Goal: Check status: Check status

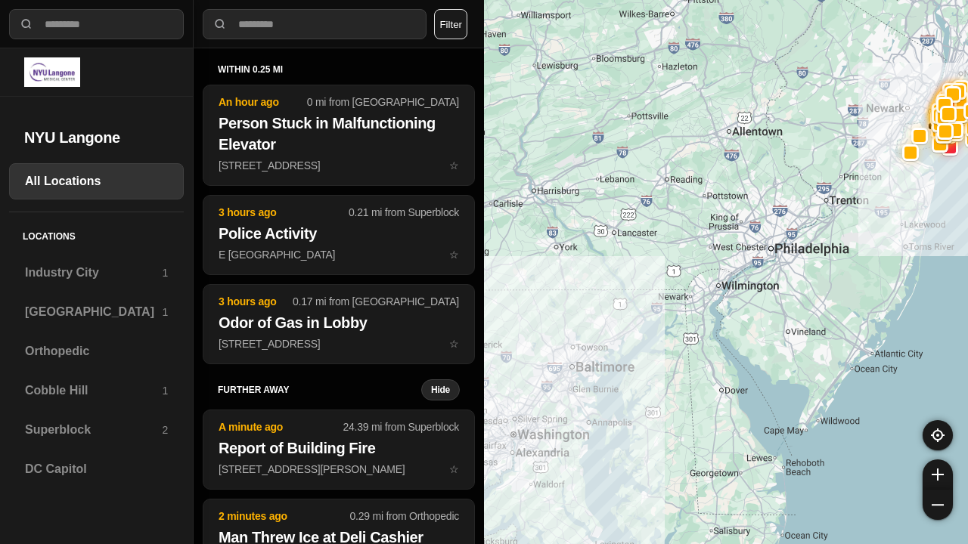
select select "*"
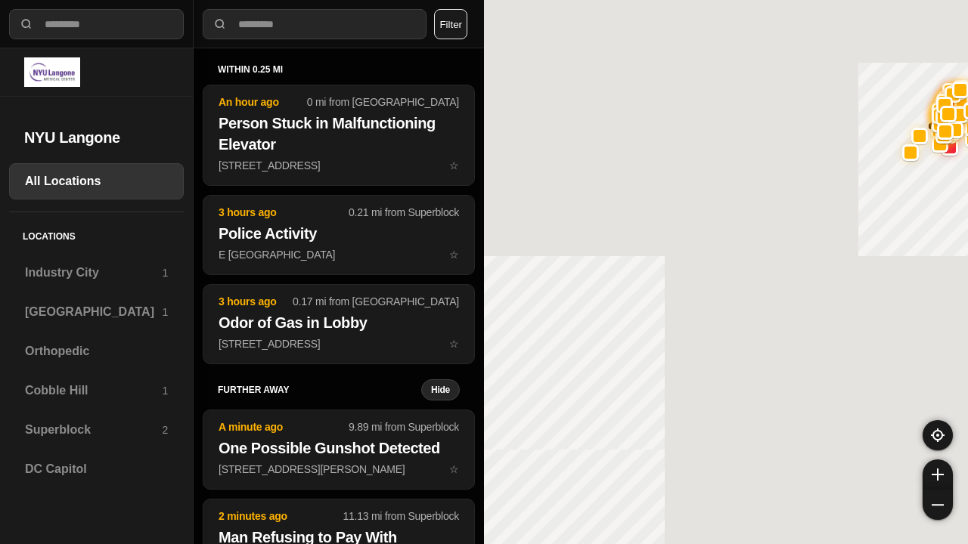
select select "*"
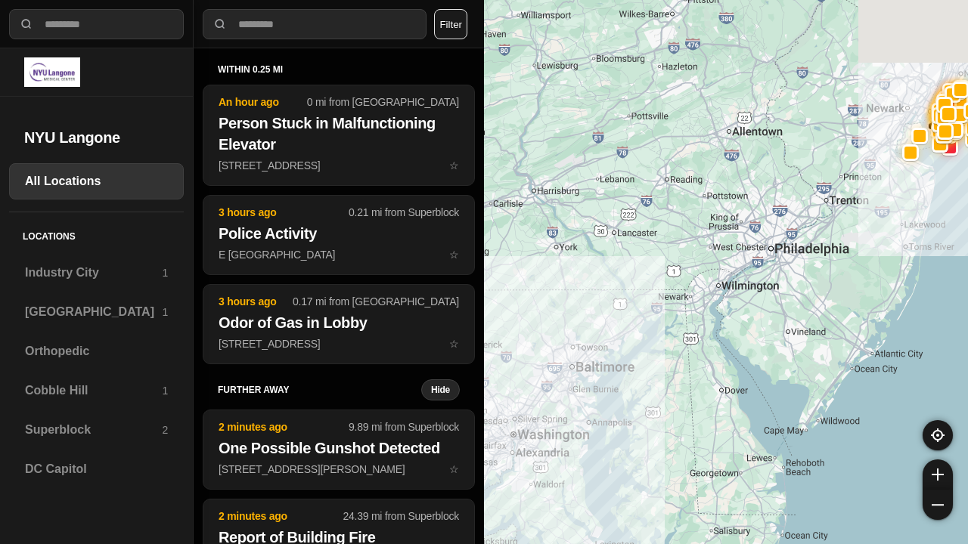
select select "*"
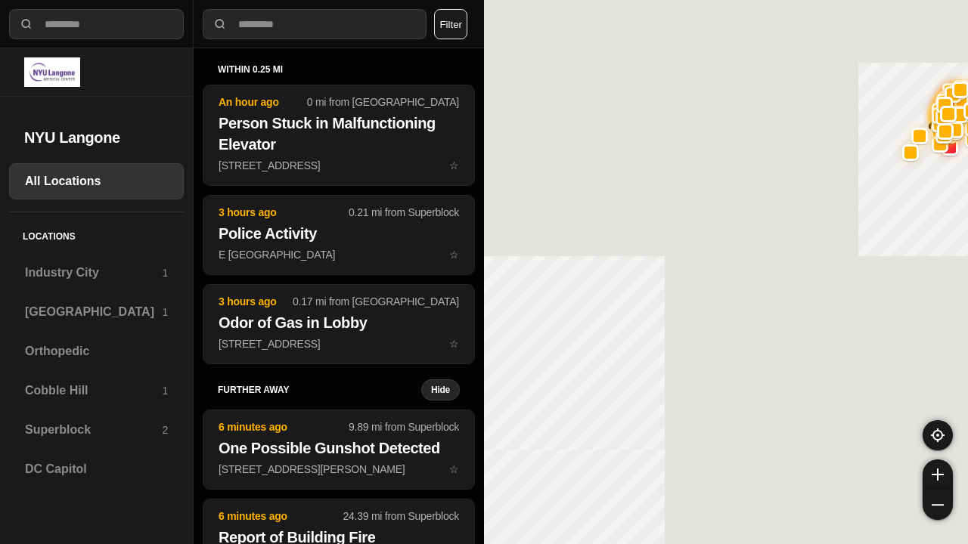
select select "*"
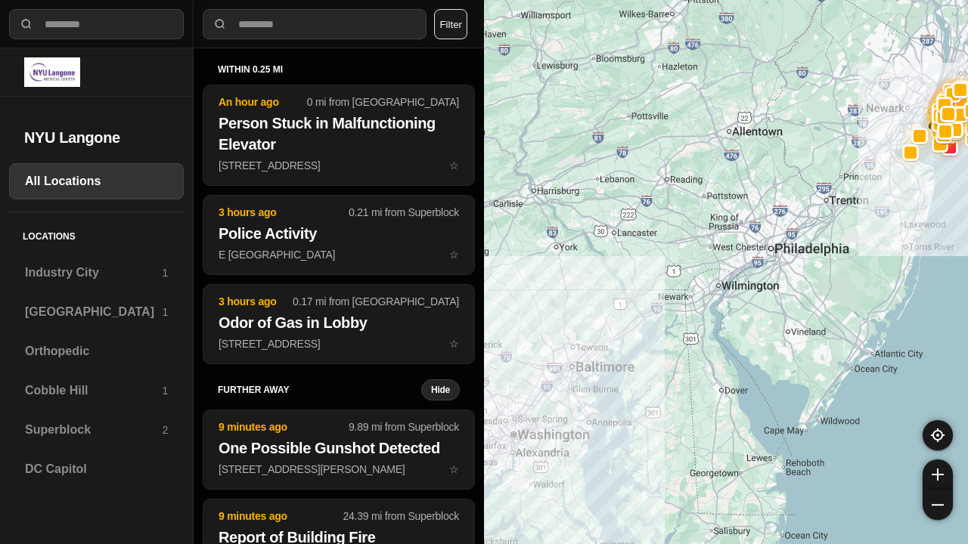
select select "*"
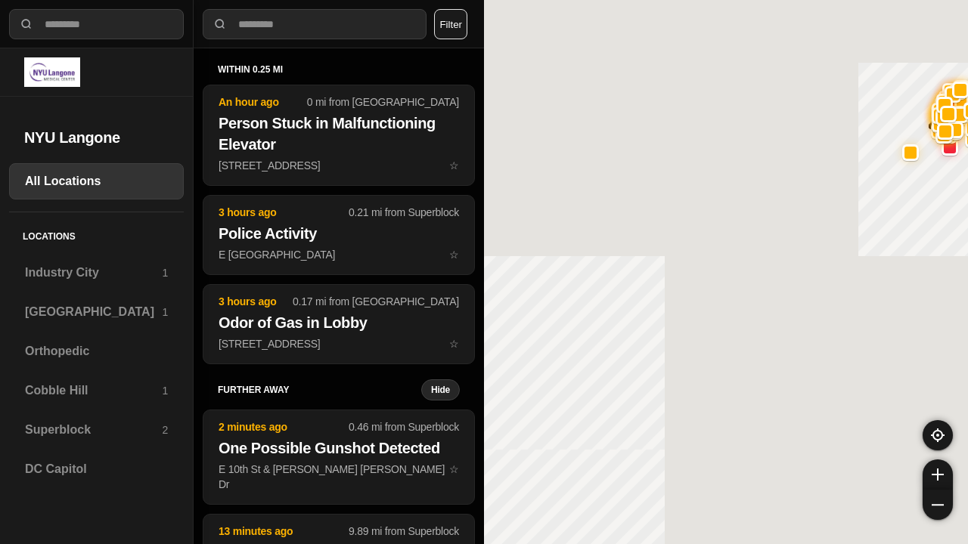
select select "*"
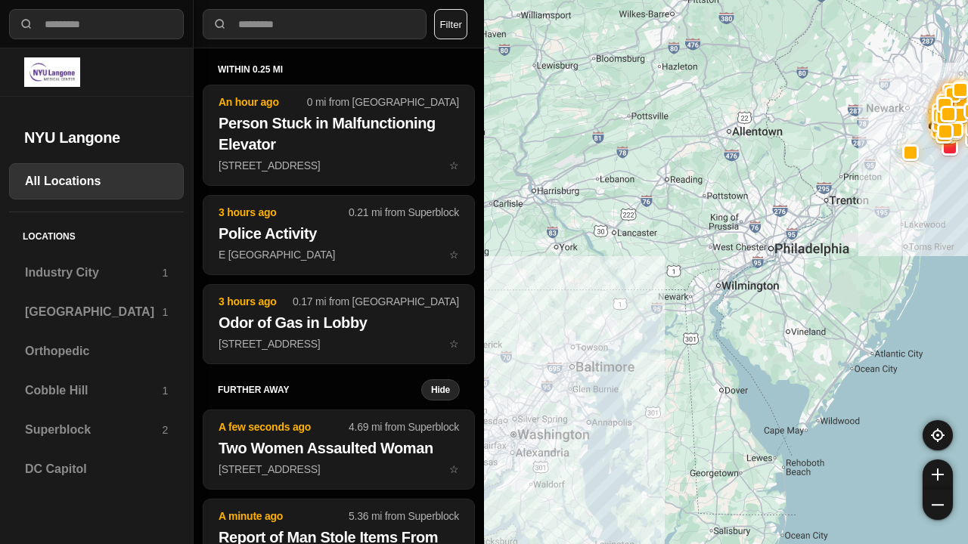
select select "*"
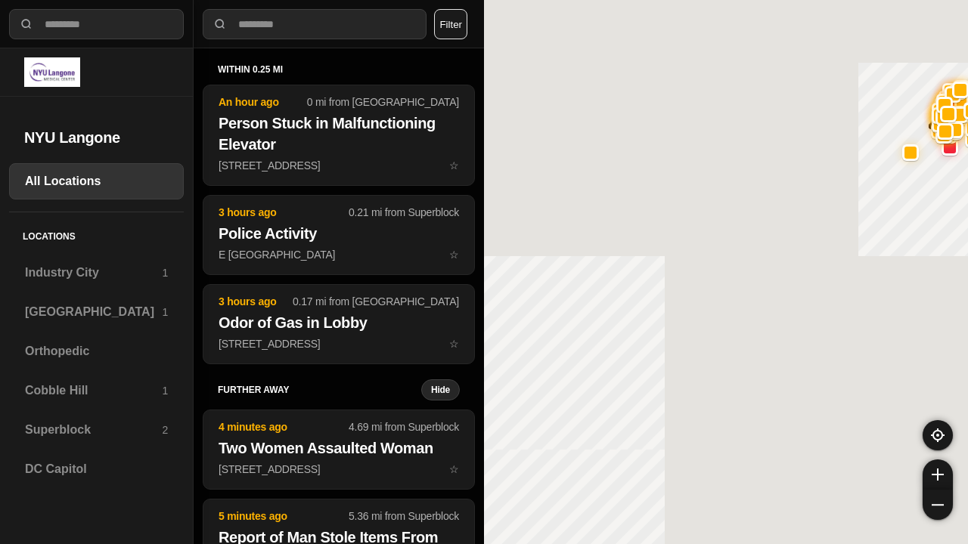
select select "*"
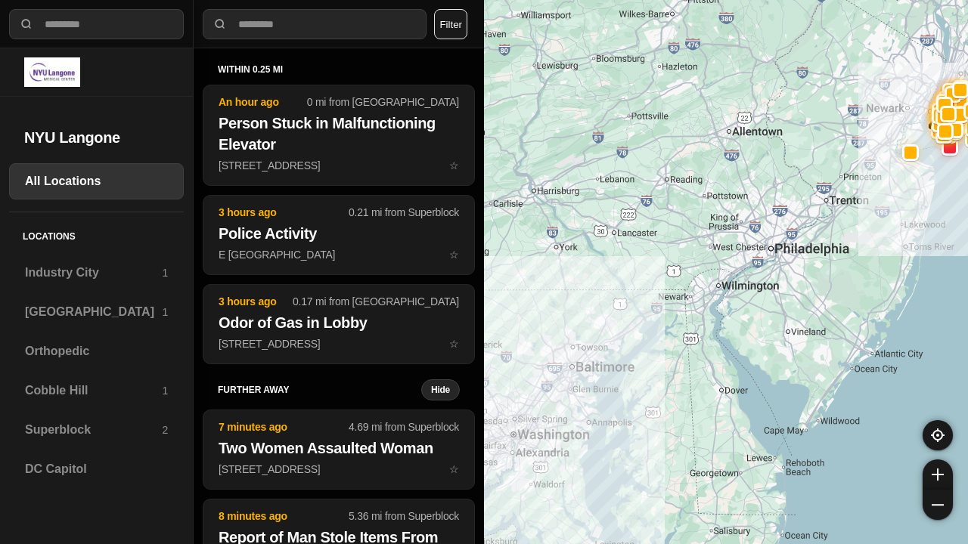
select select "*"
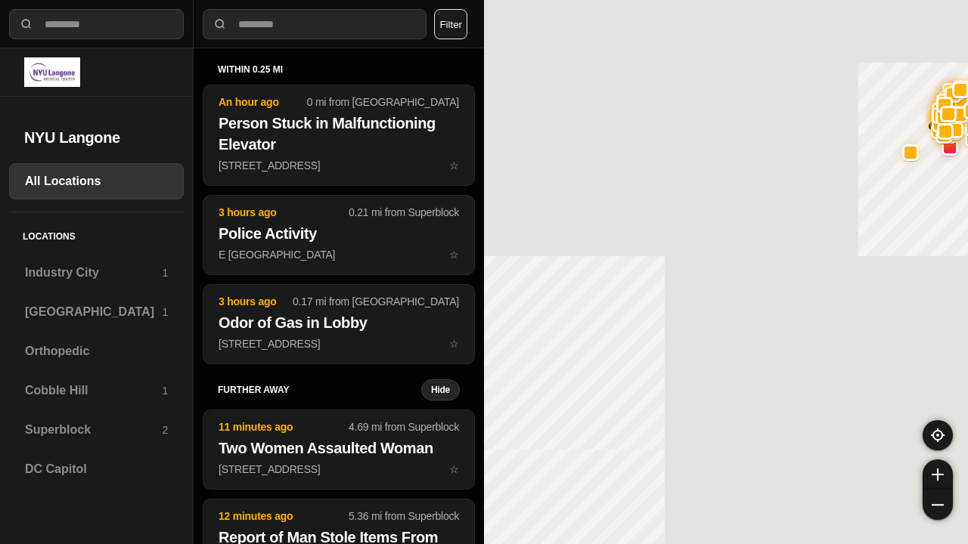
select select "*"
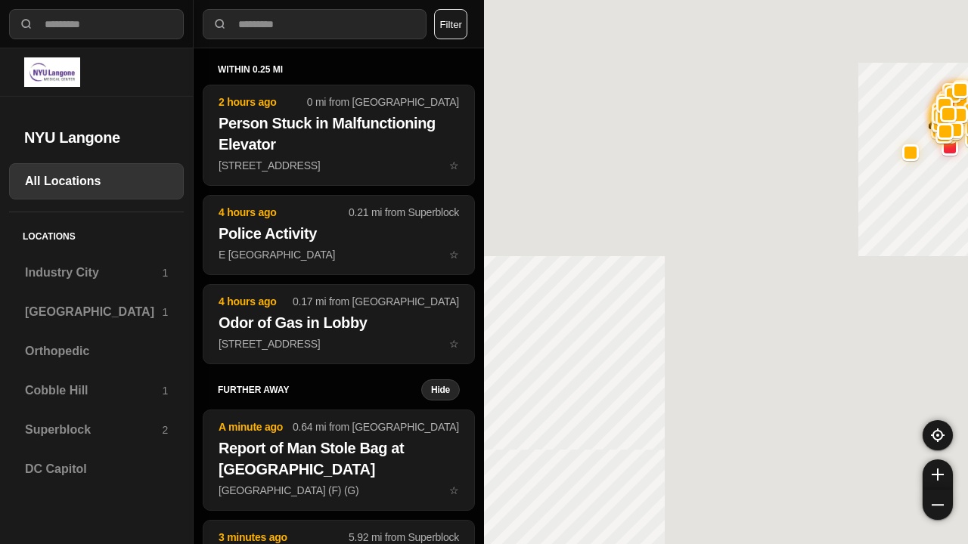
select select "*"
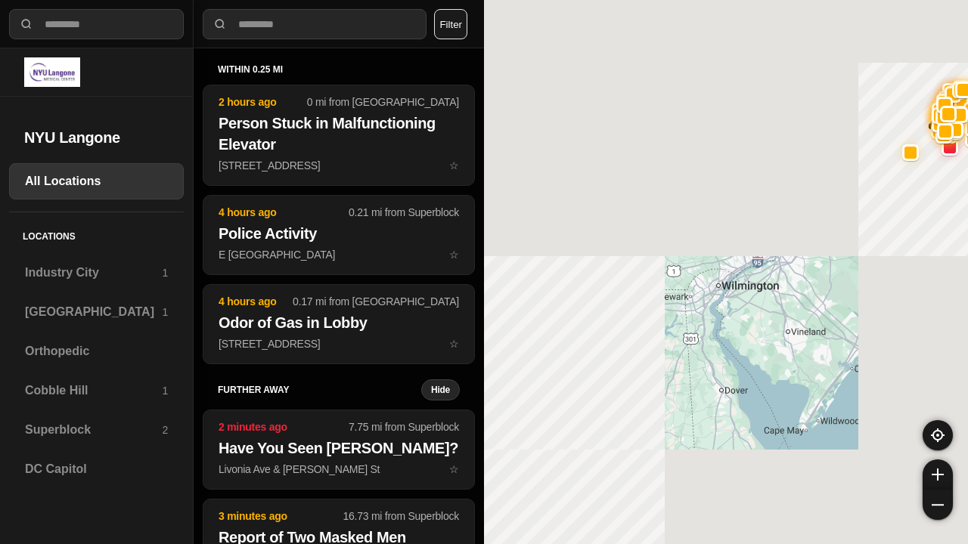
select select "*"
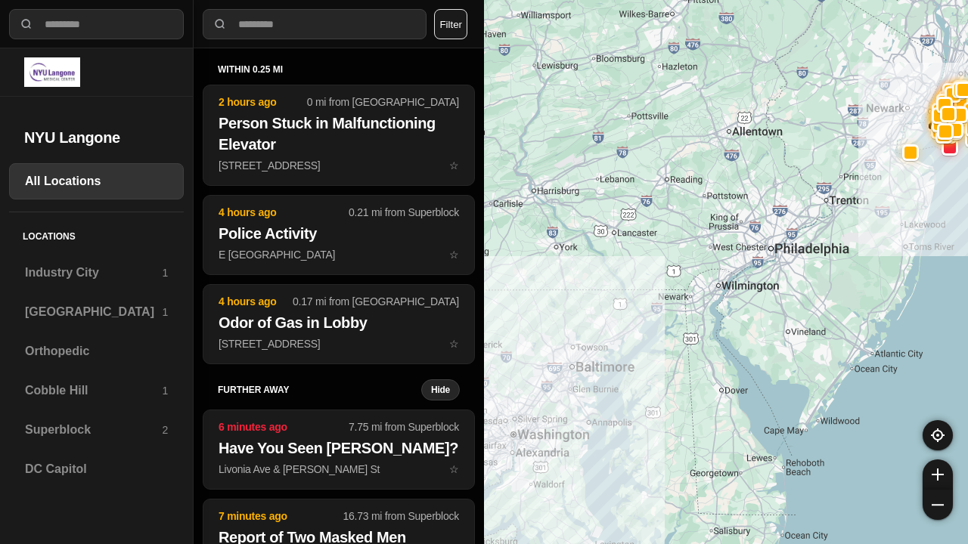
select select "*"
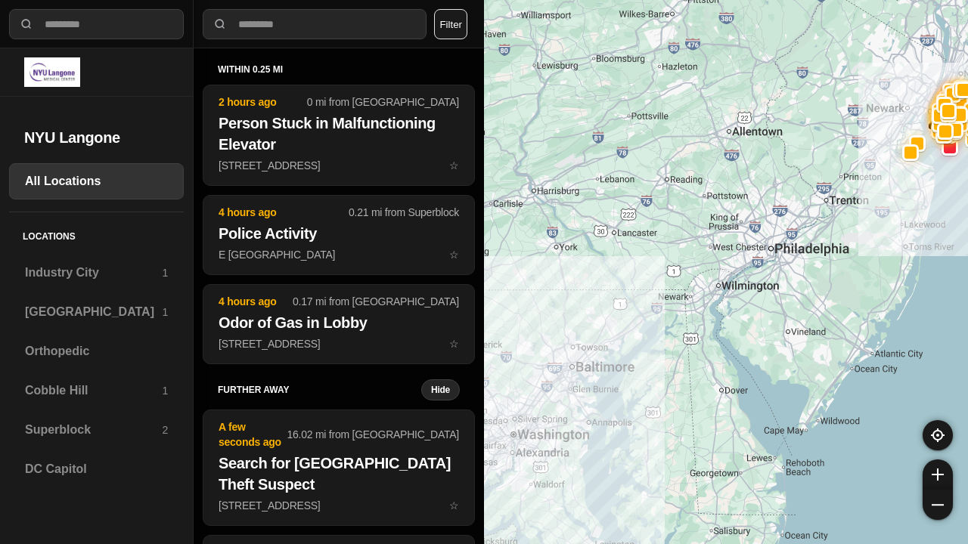
select select "*"
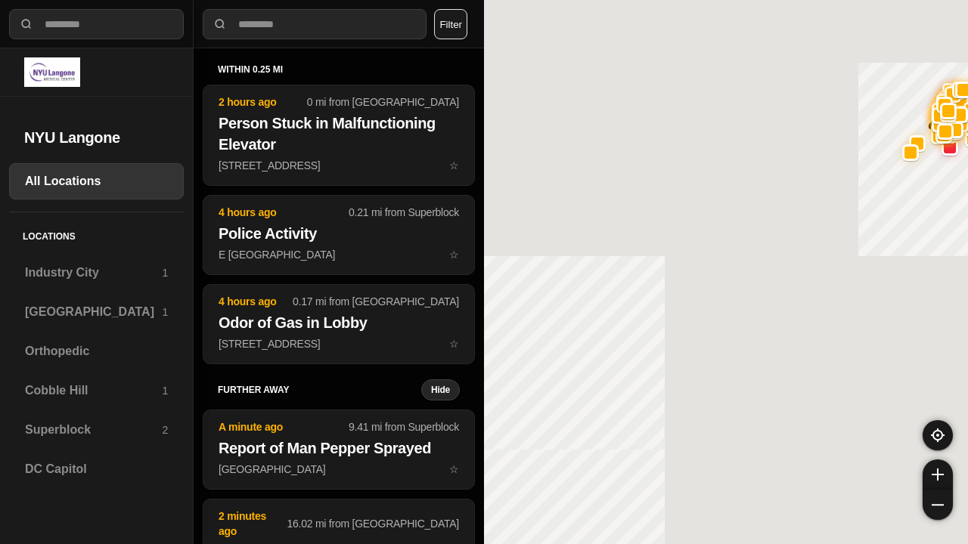
select select "*"
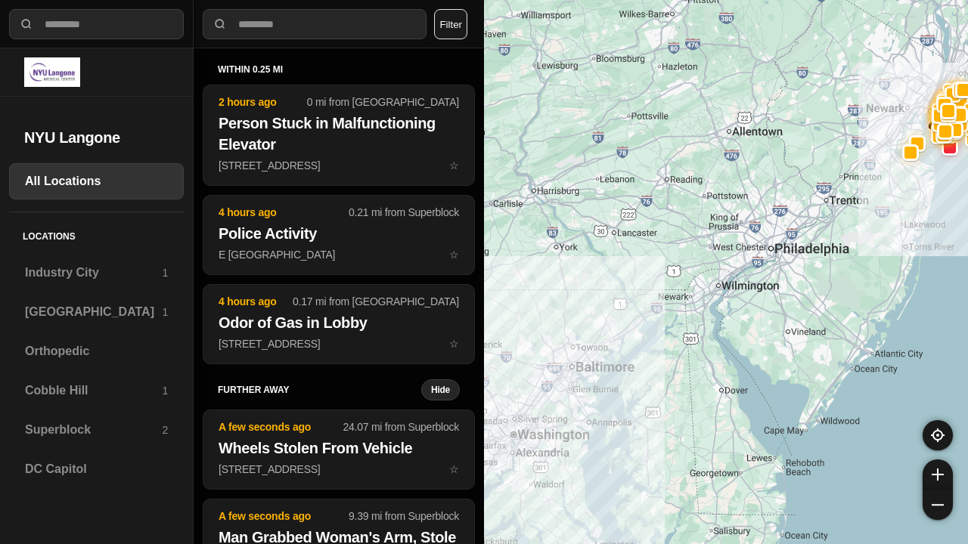
select select "*"
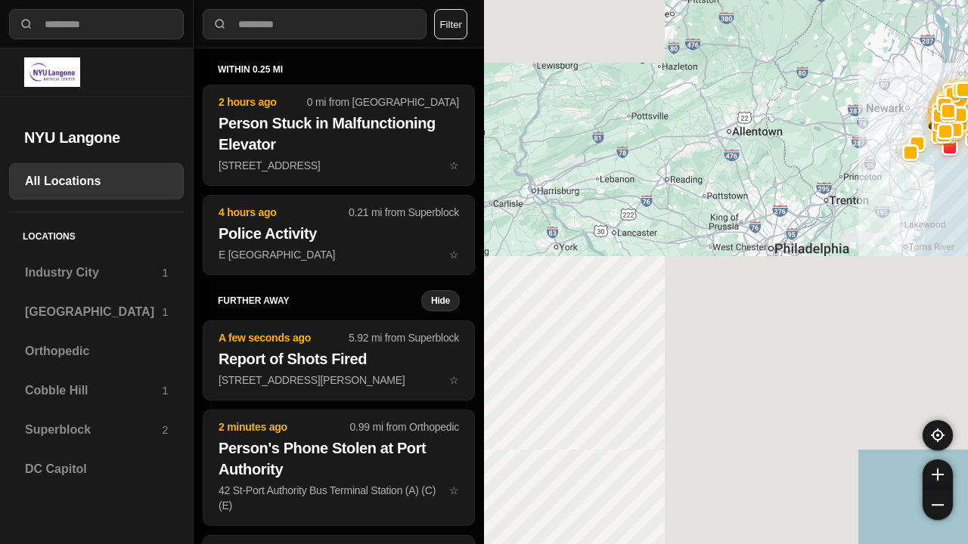
select select "*"
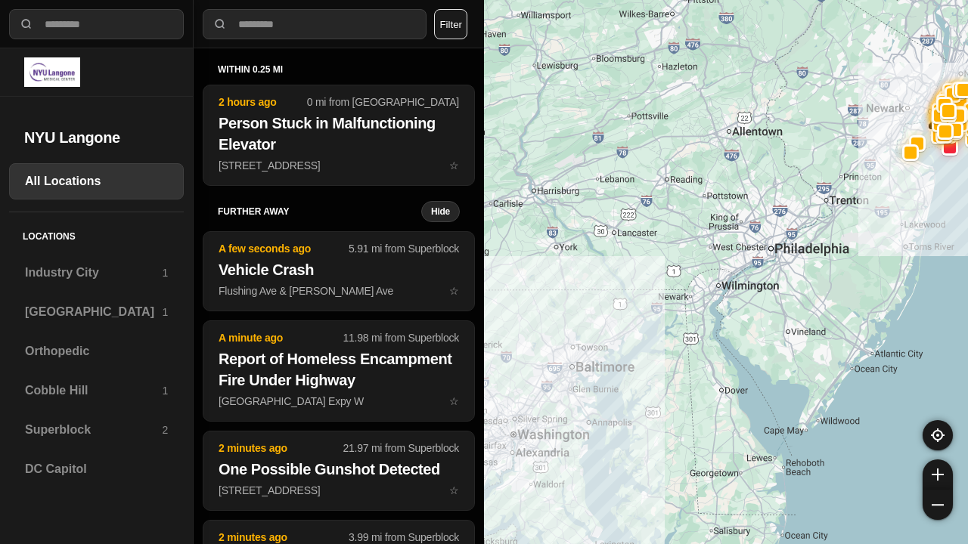
select select "*"
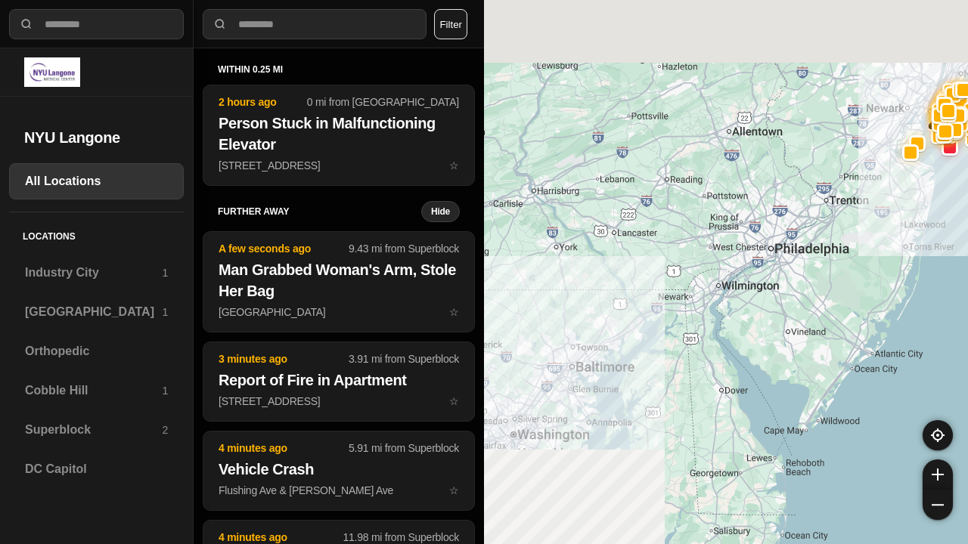
select select "*"
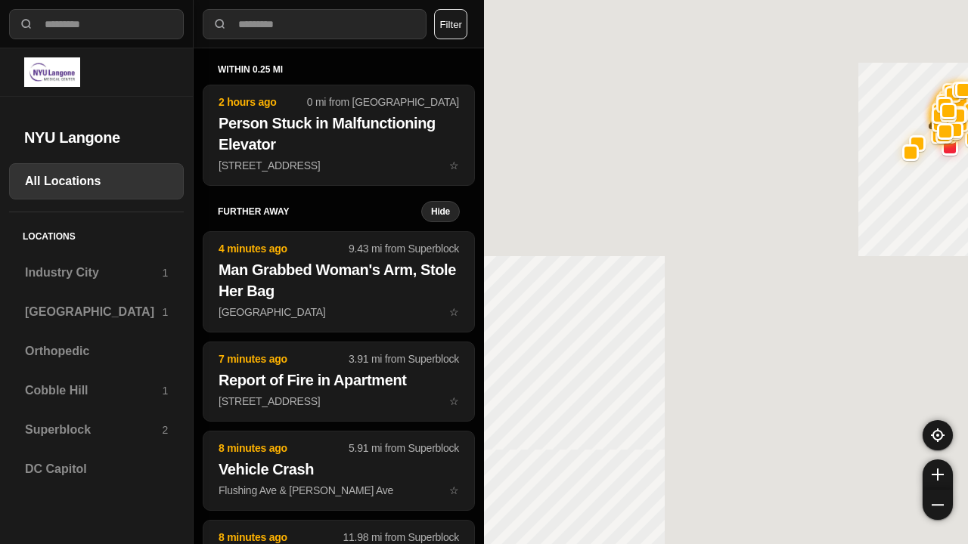
select select "*"
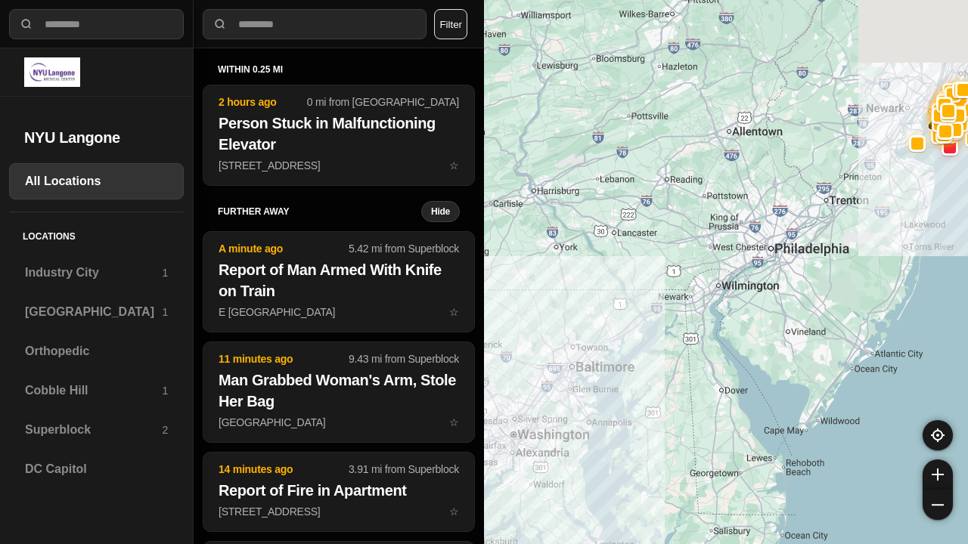
select select "*"
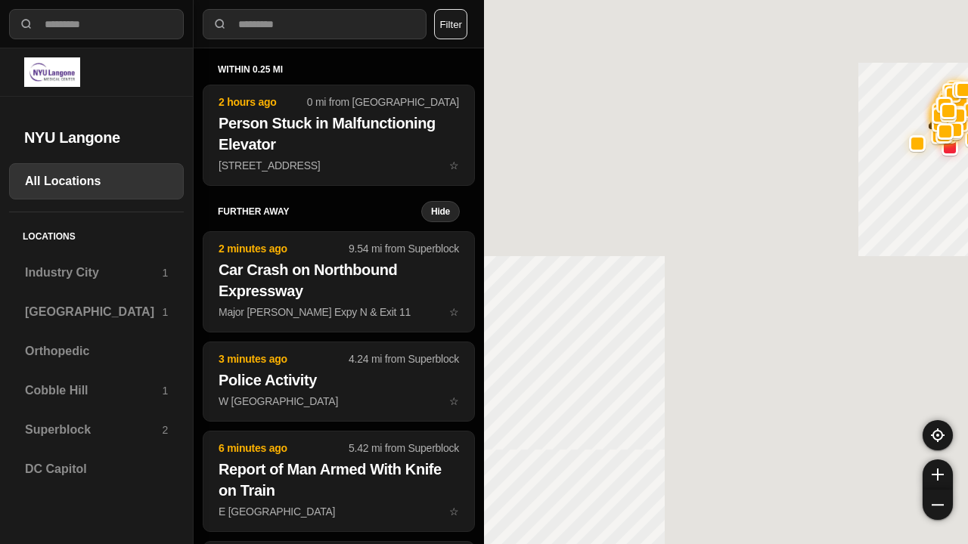
select select "*"
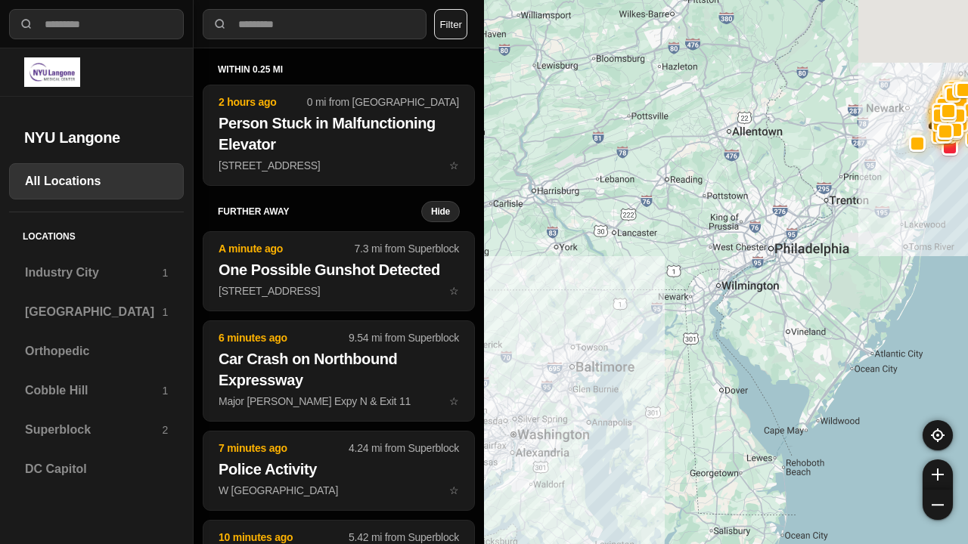
select select "*"
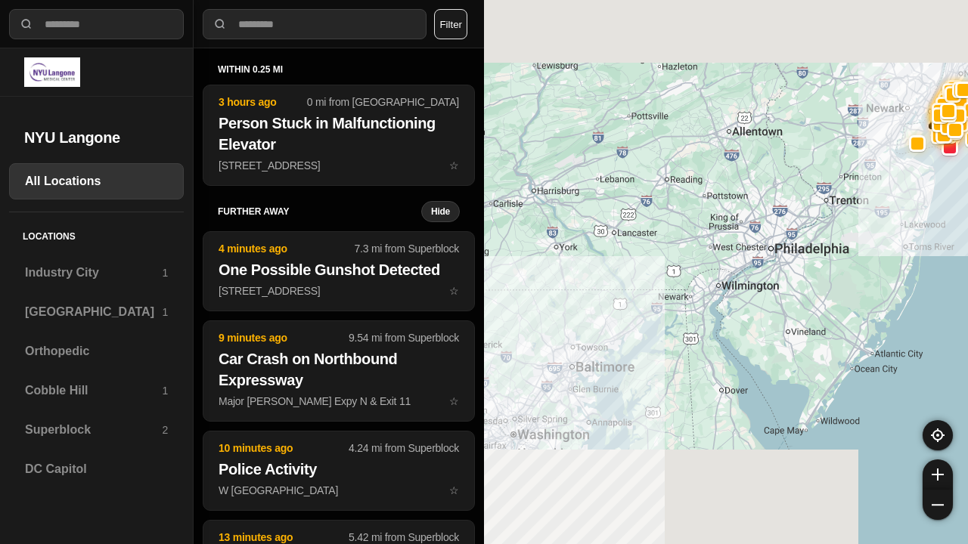
select select "*"
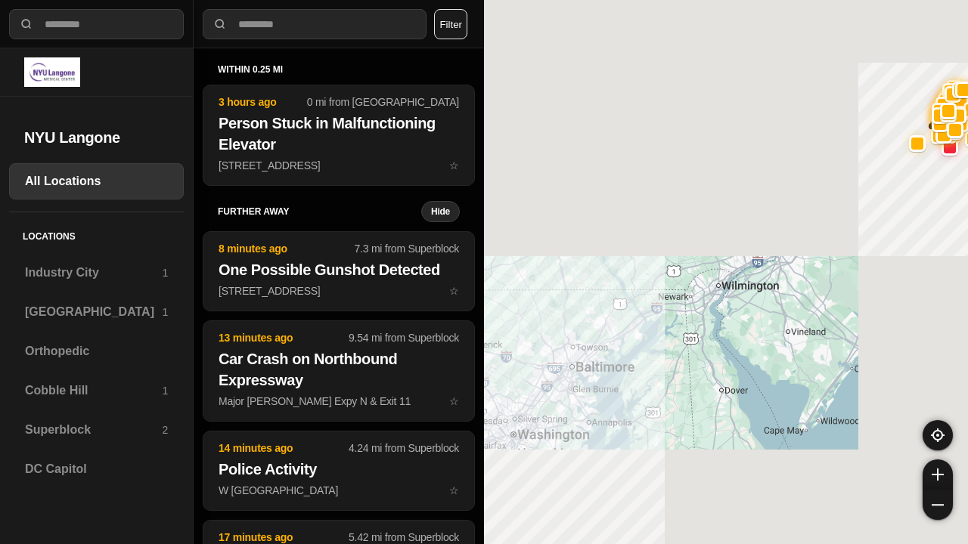
select select "*"
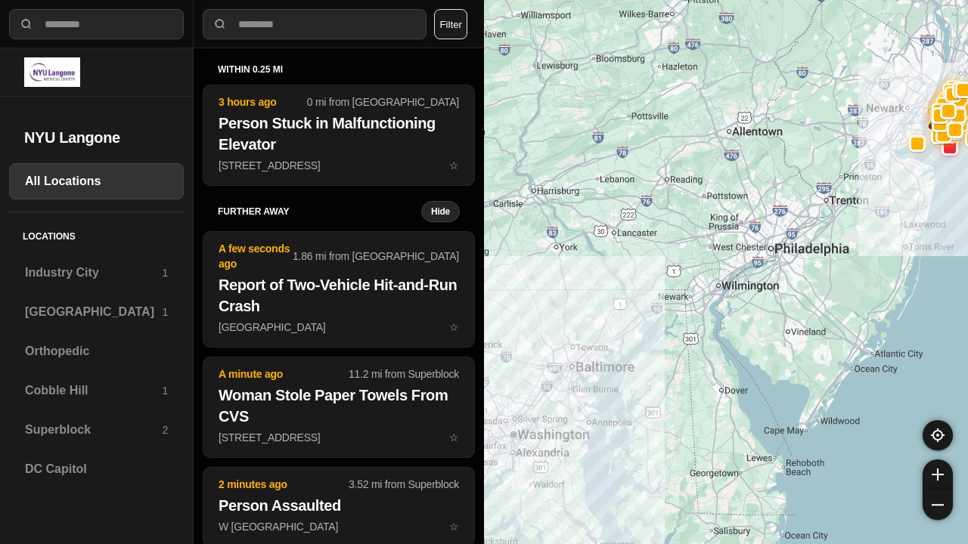
select select "*"
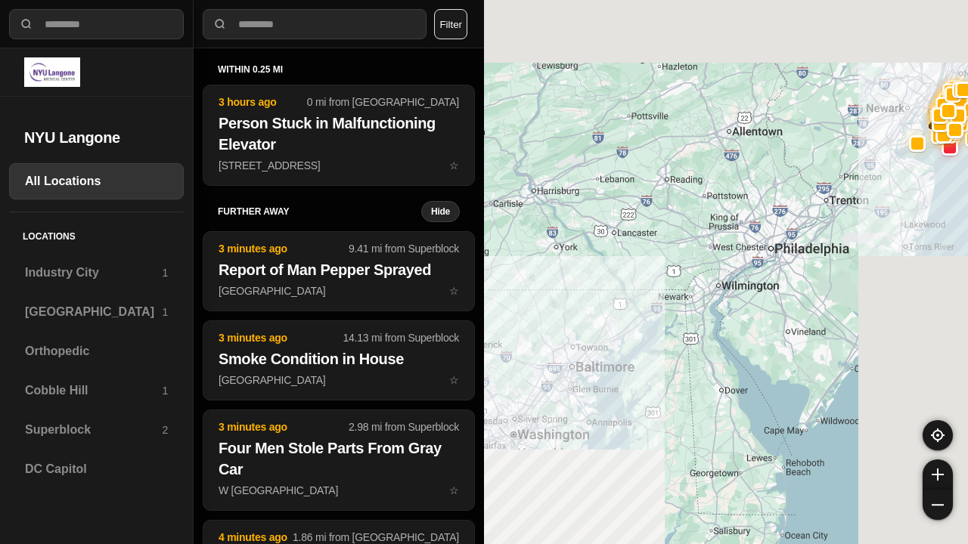
select select "*"
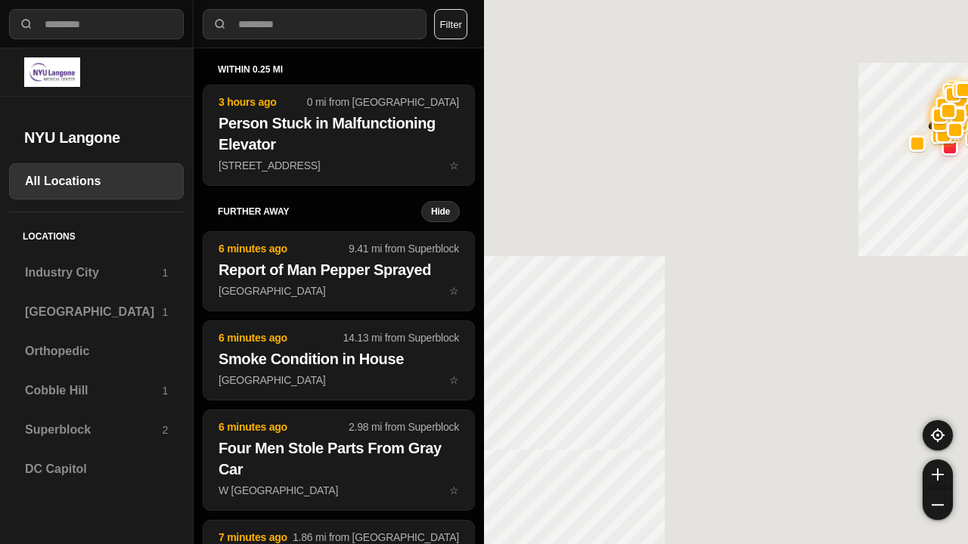
select select "*"
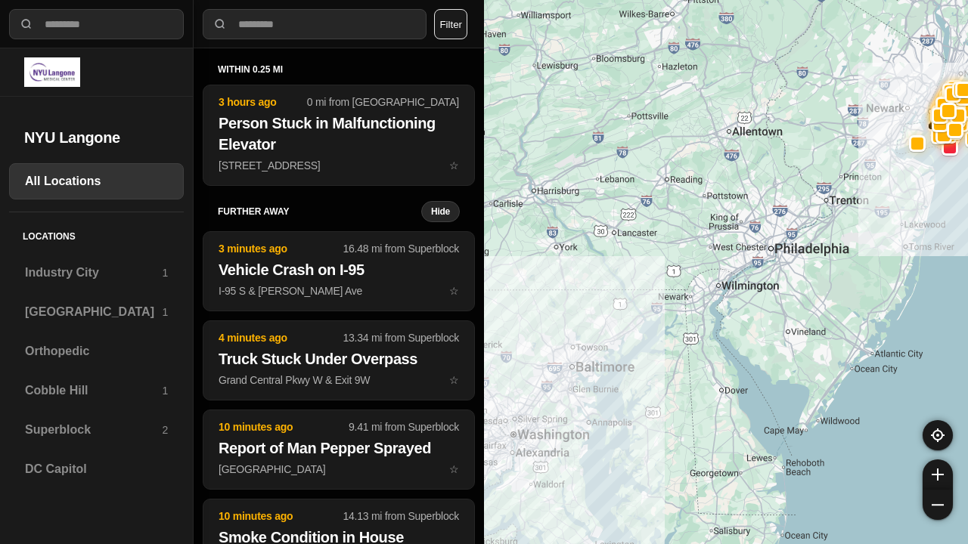
select select "*"
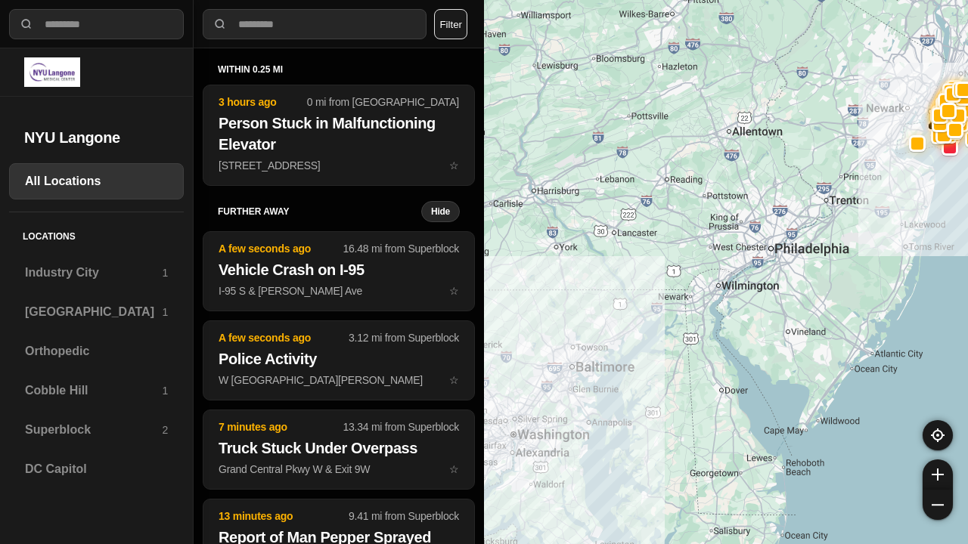
select select "*"
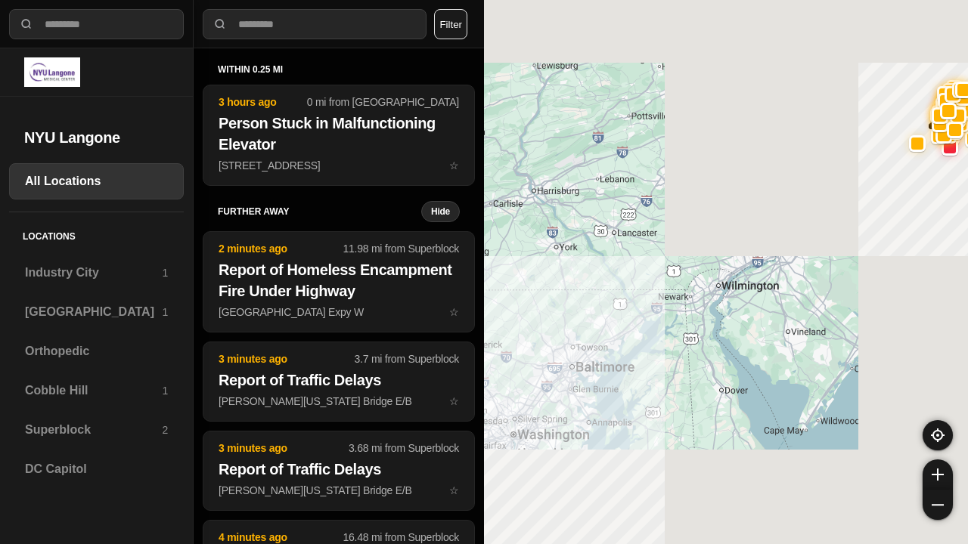
select select "*"
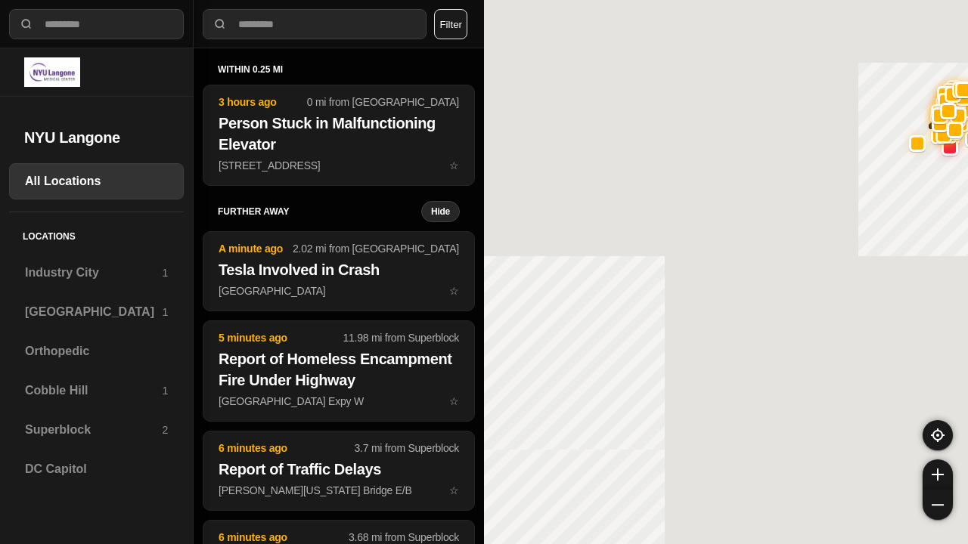
select select "*"
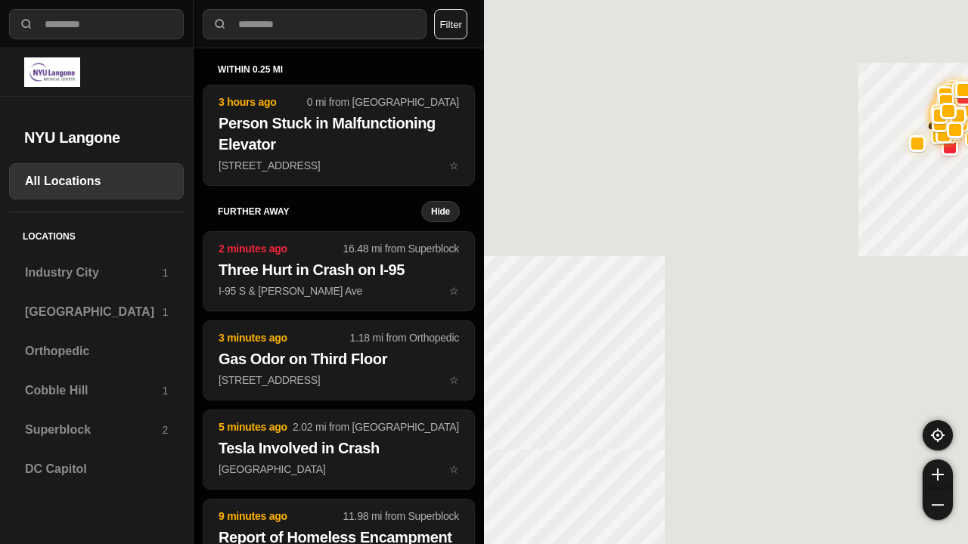
select select "*"
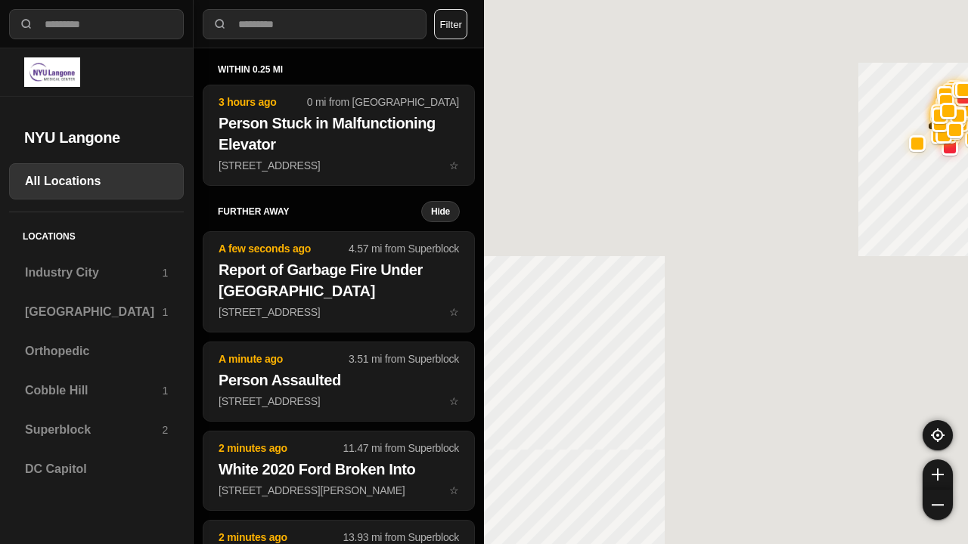
select select "*"
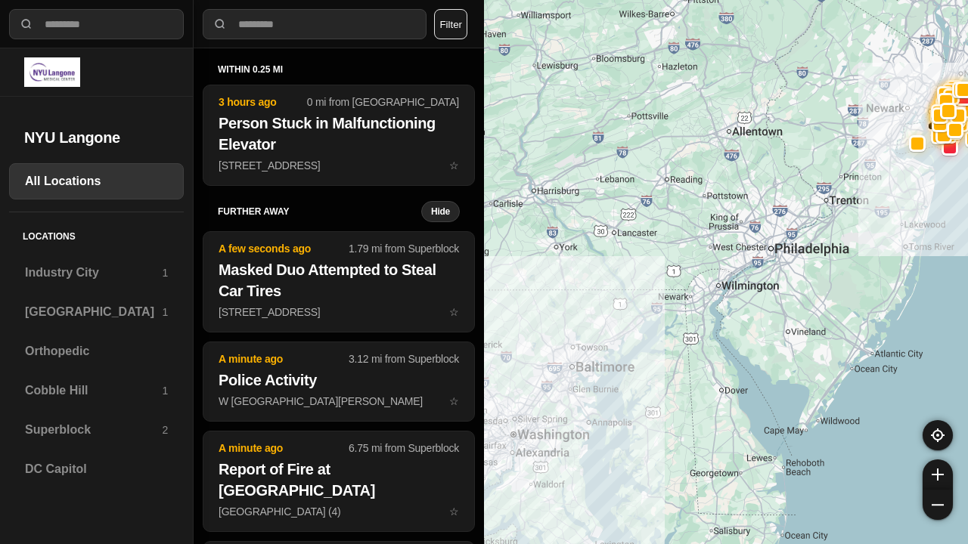
select select "*"
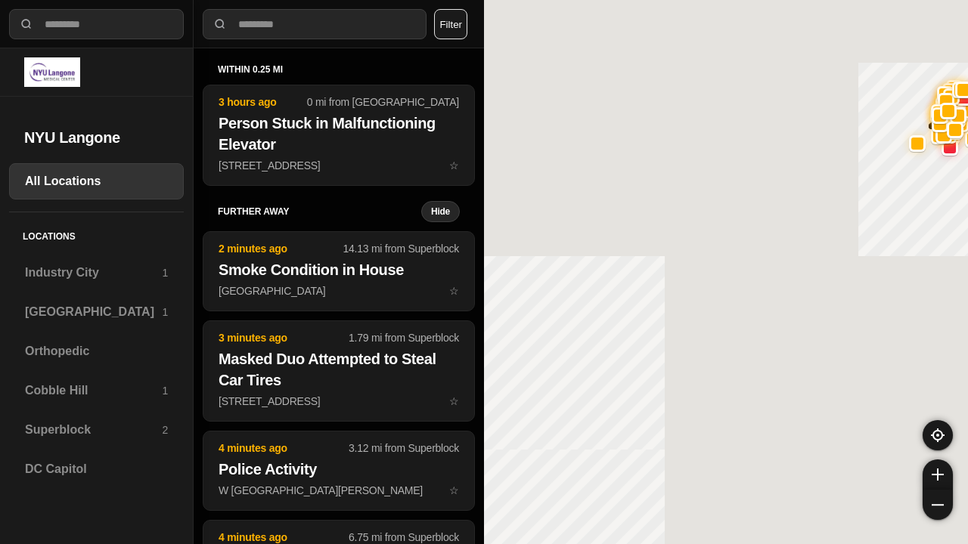
select select "*"
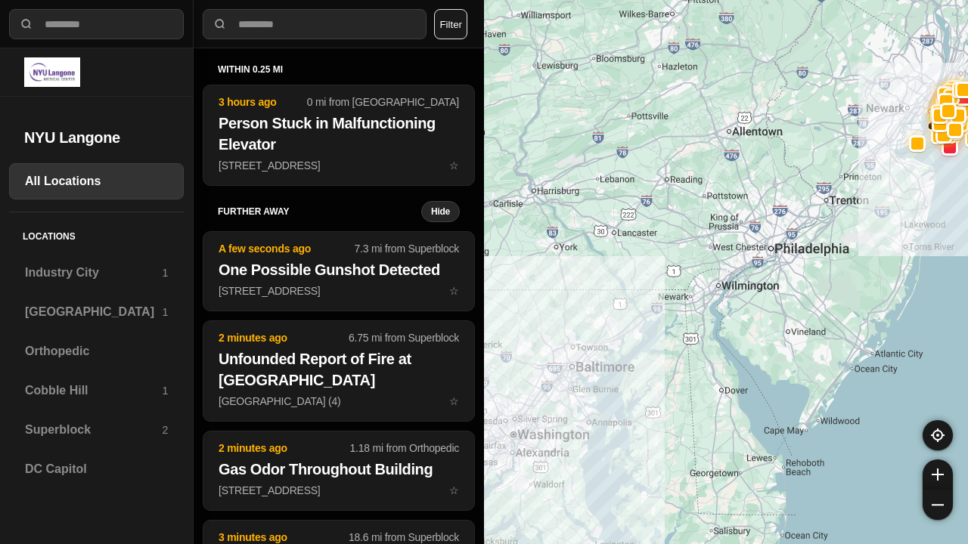
select select "*"
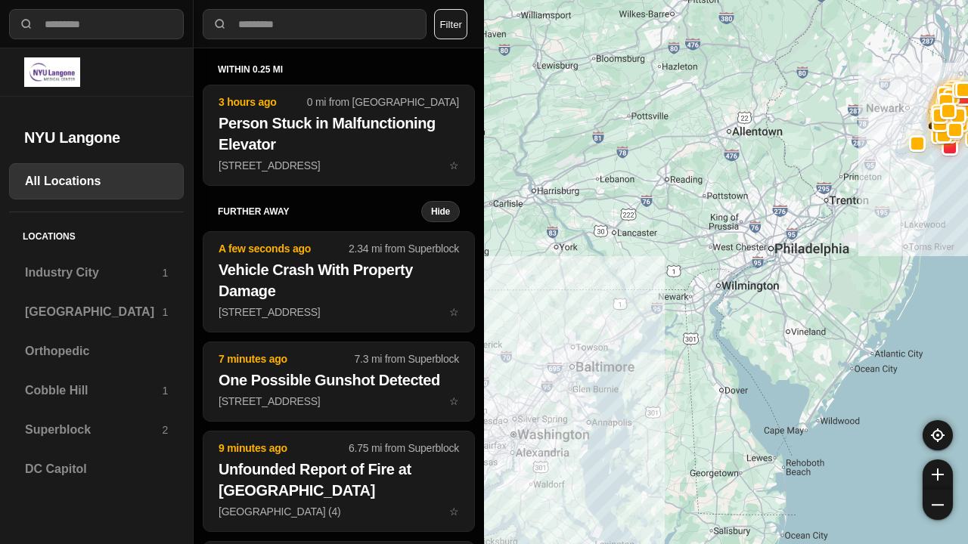
select select "*"
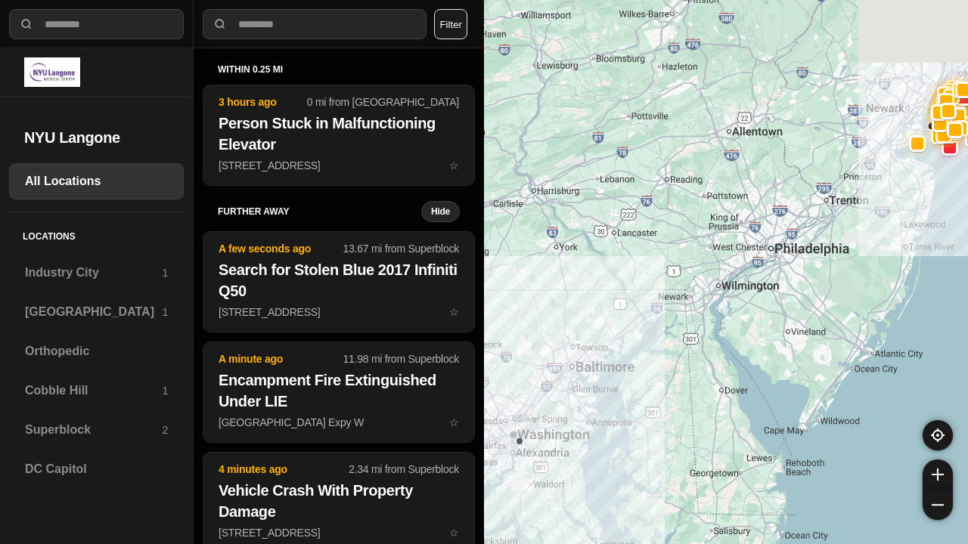
select select "*"
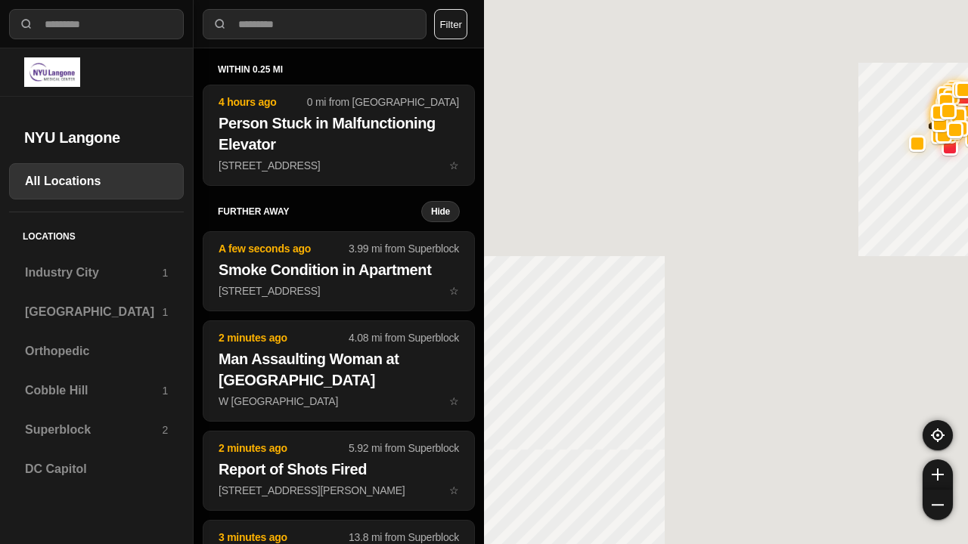
select select "*"
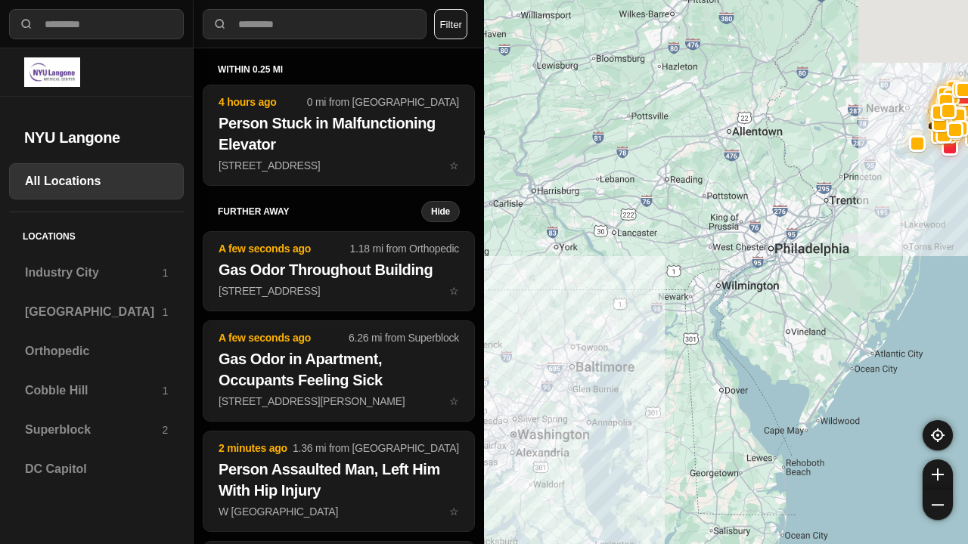
select select "*"
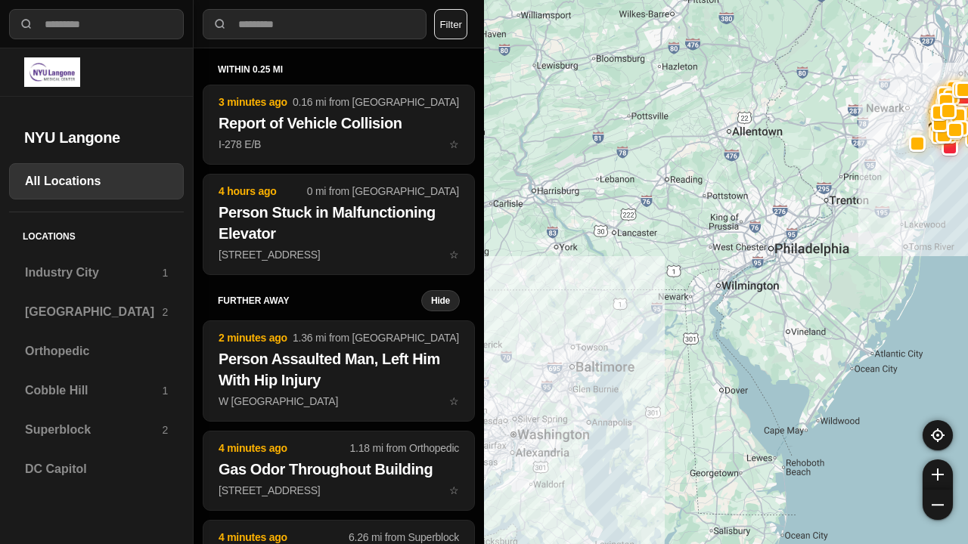
select select "*"
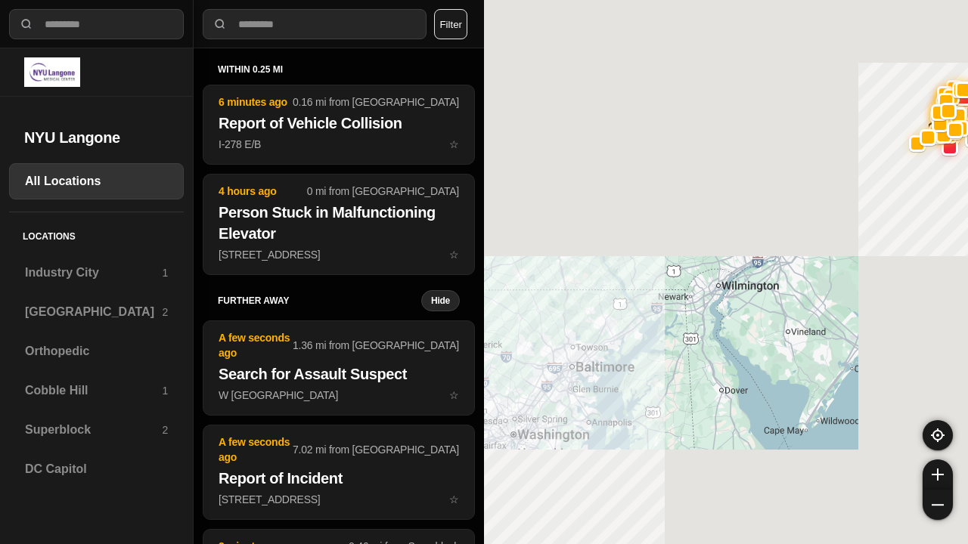
select select "*"
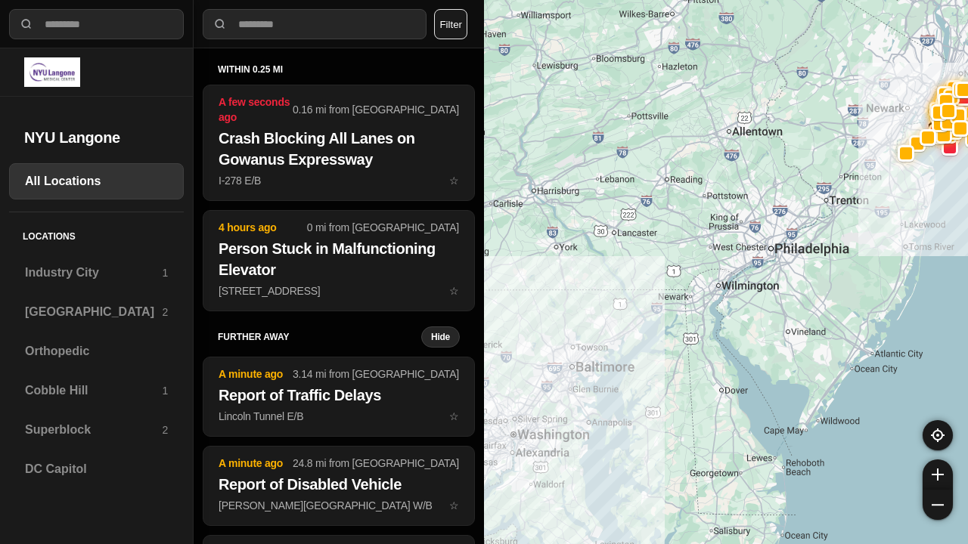
select select "*"
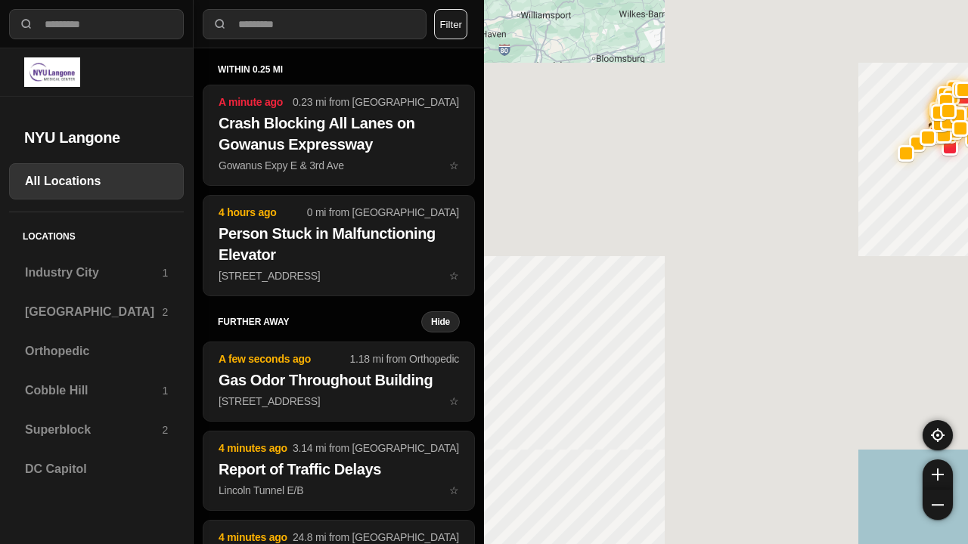
select select "*"
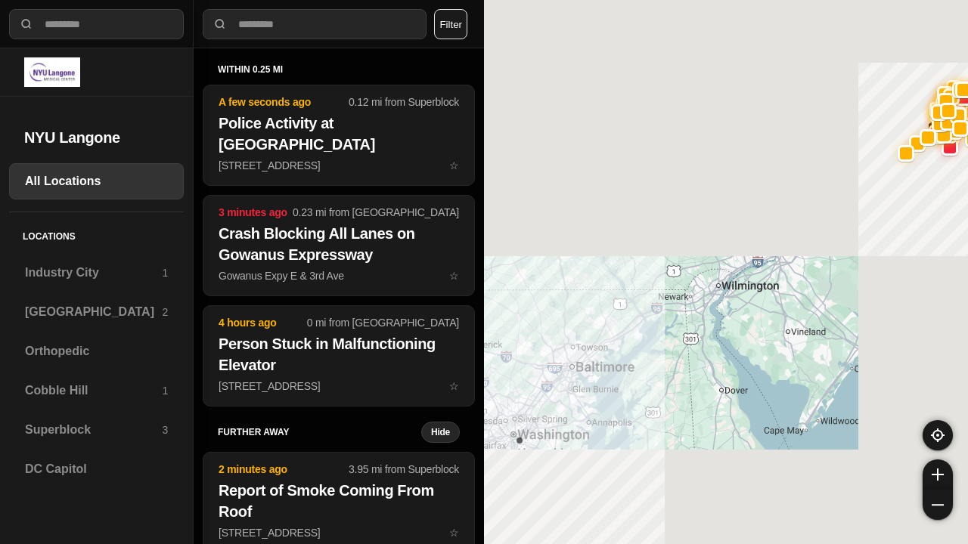
select select "*"
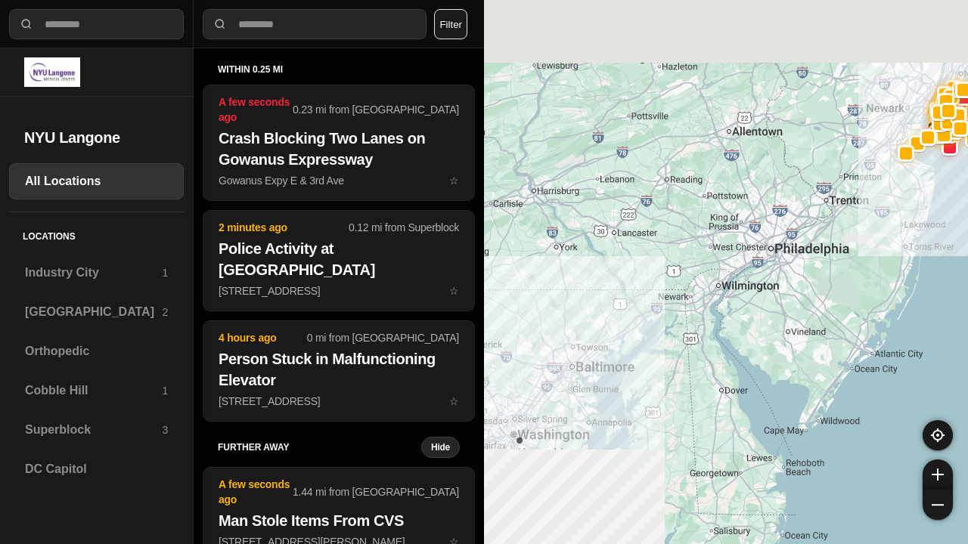
select select "*"
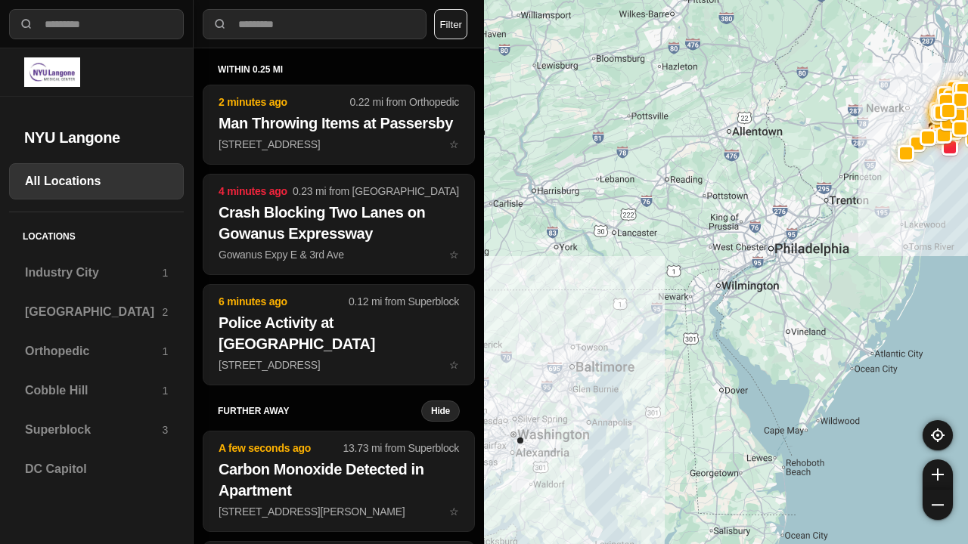
select select "*"
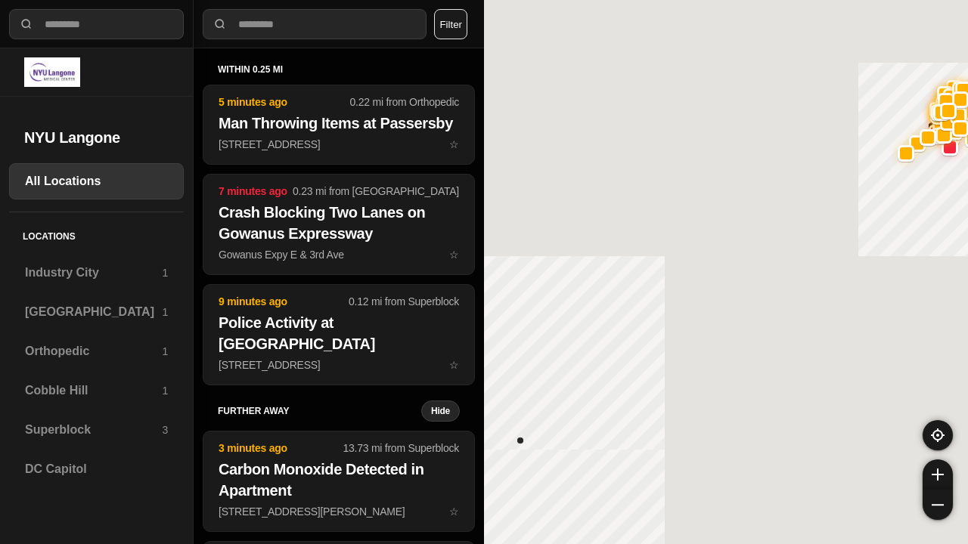
select select "*"
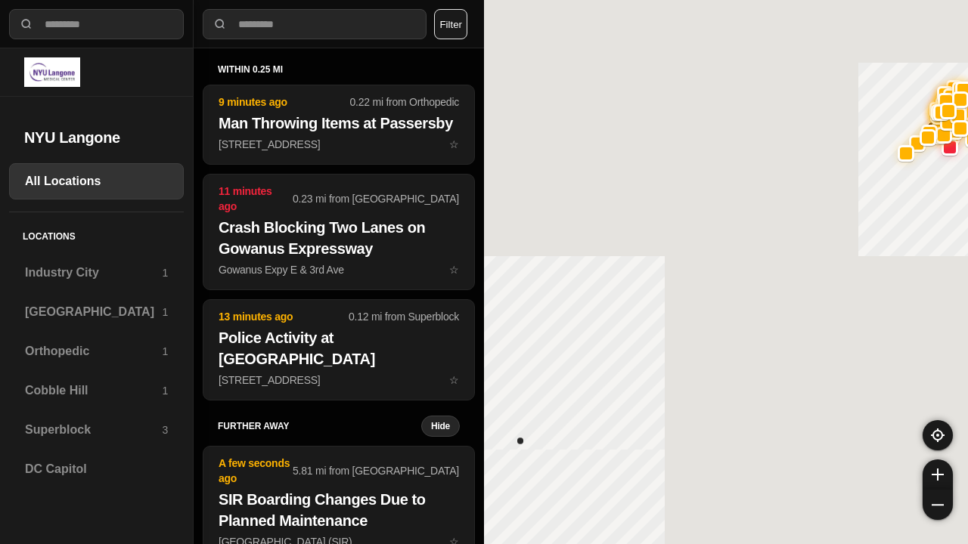
select select "*"
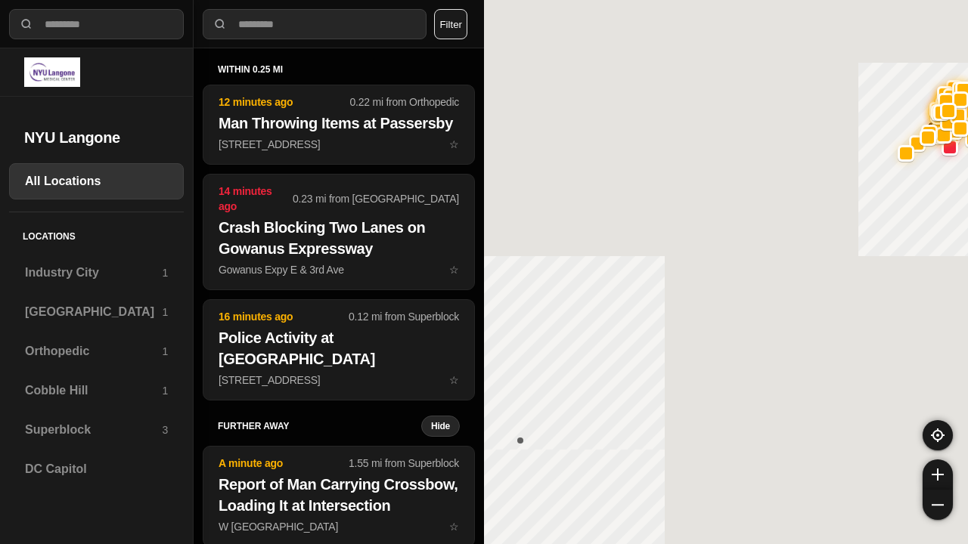
select select "*"
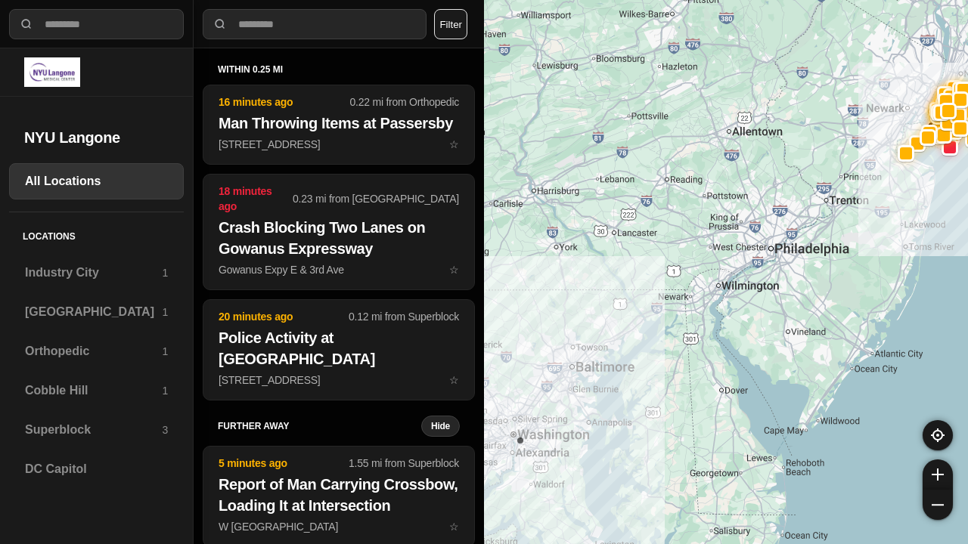
select select "*"
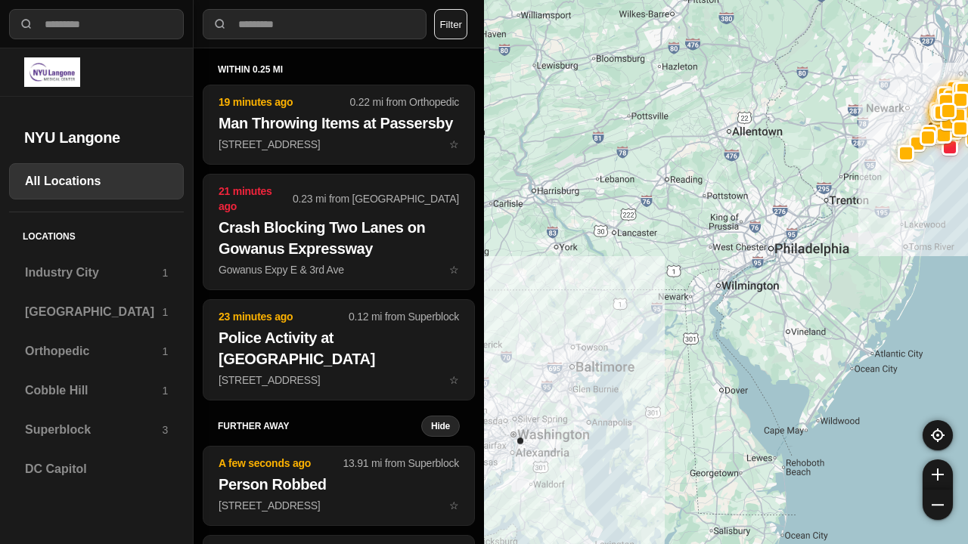
select select "*"
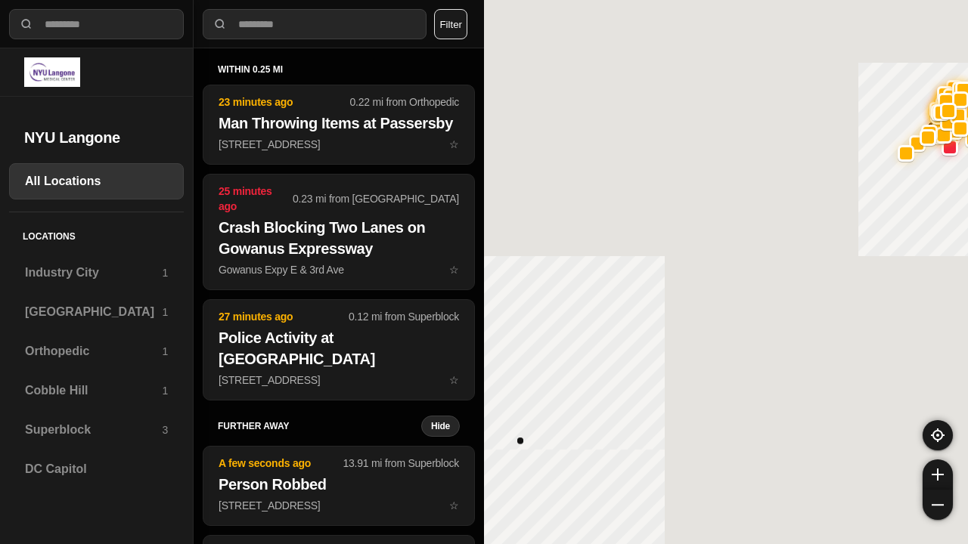
select select "*"
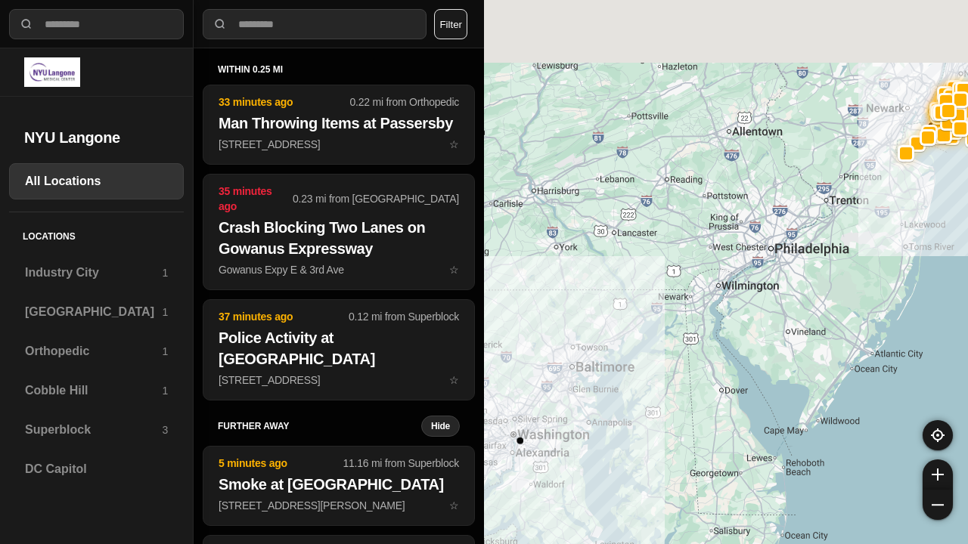
select select "*"
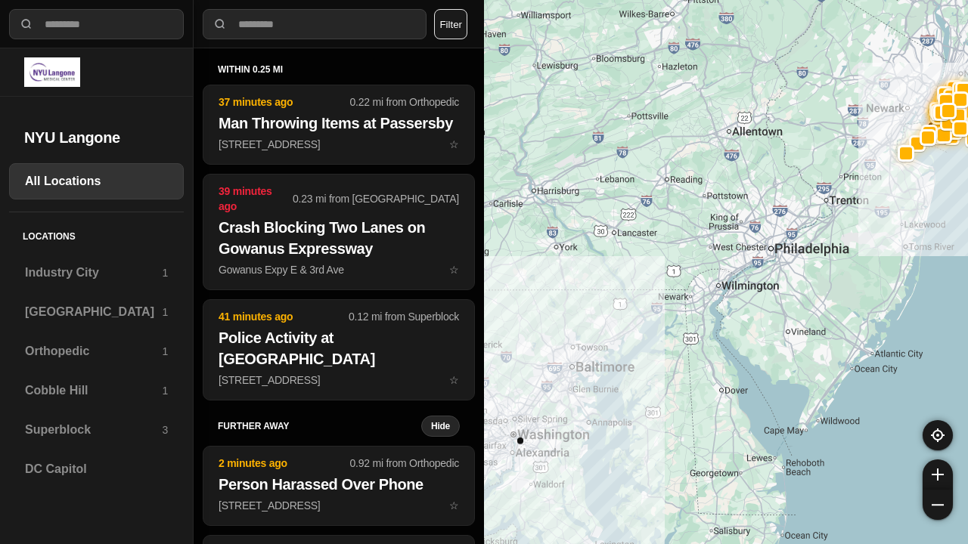
select select "*"
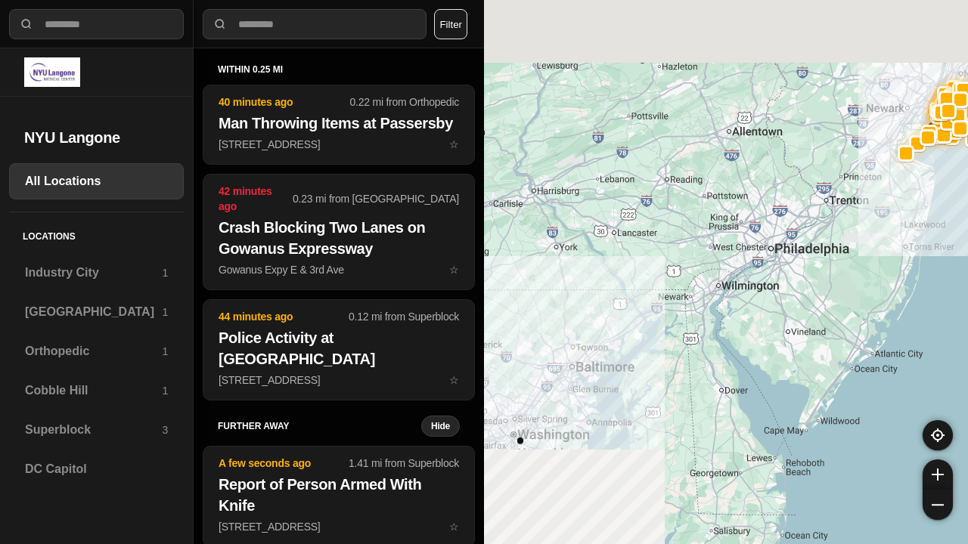
select select "*"
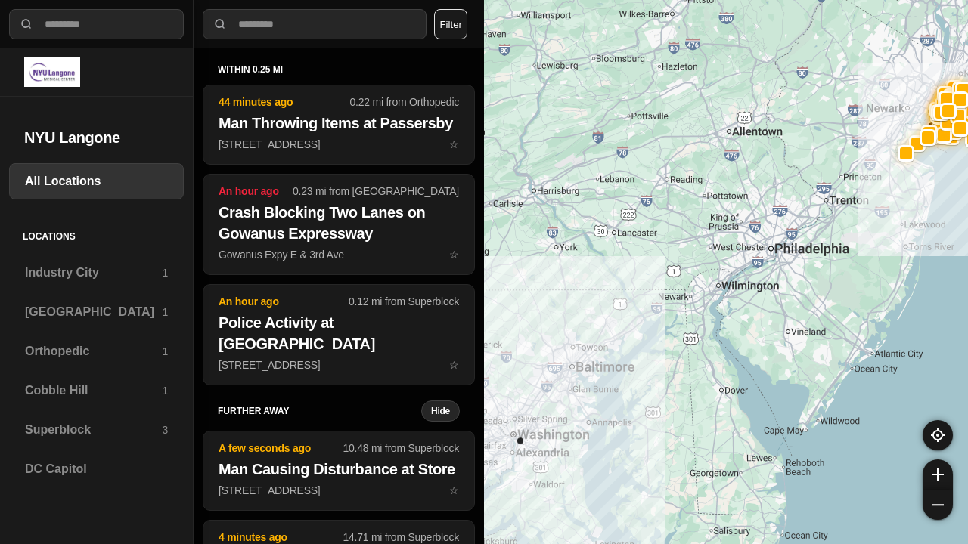
select select "*"
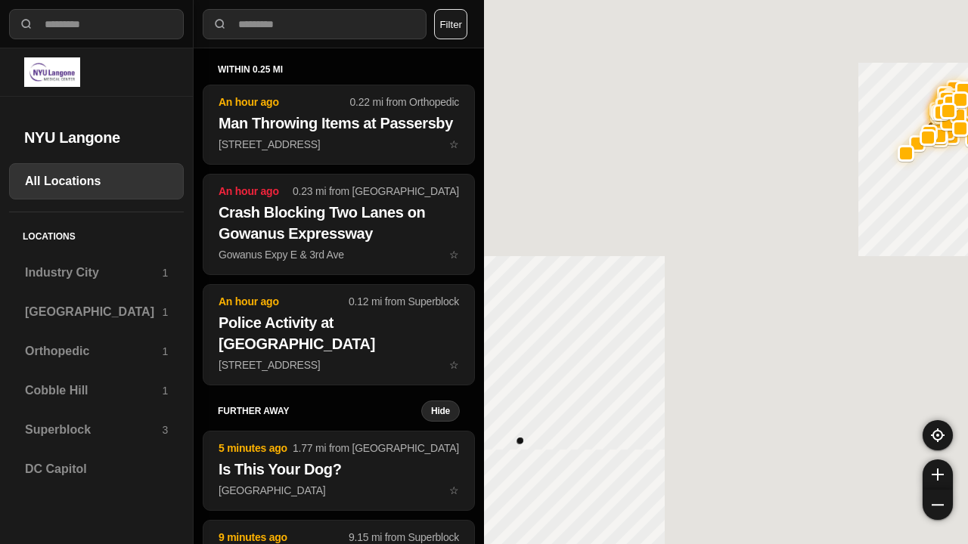
select select "*"
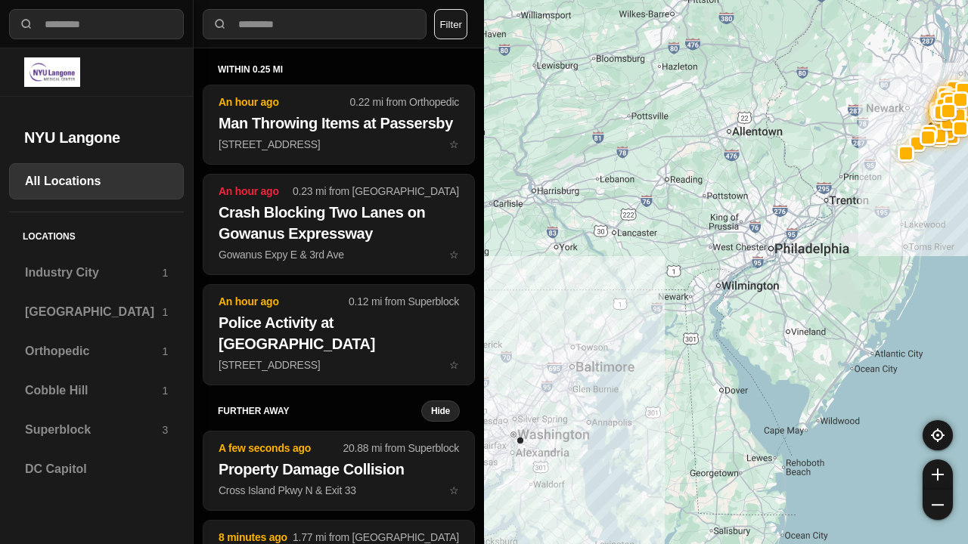
select select "*"
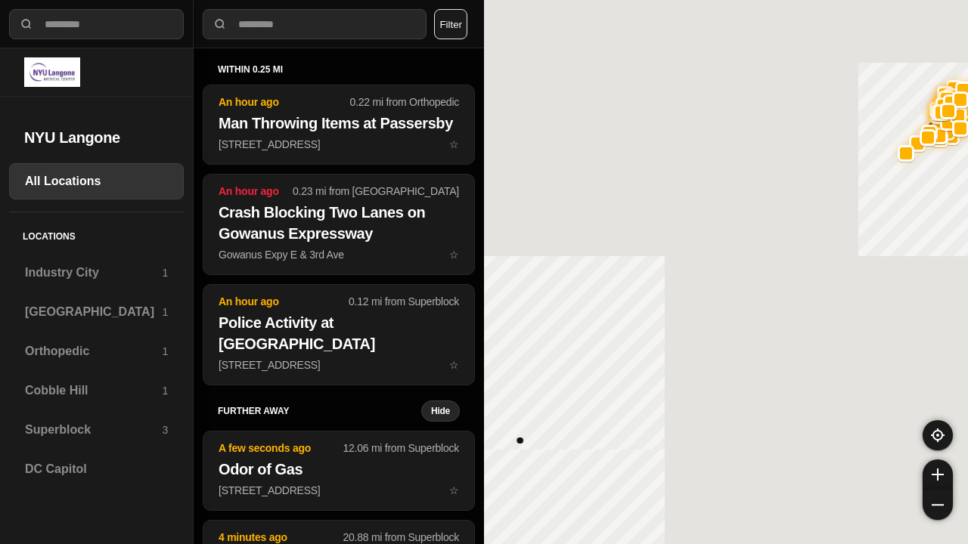
select select "*"
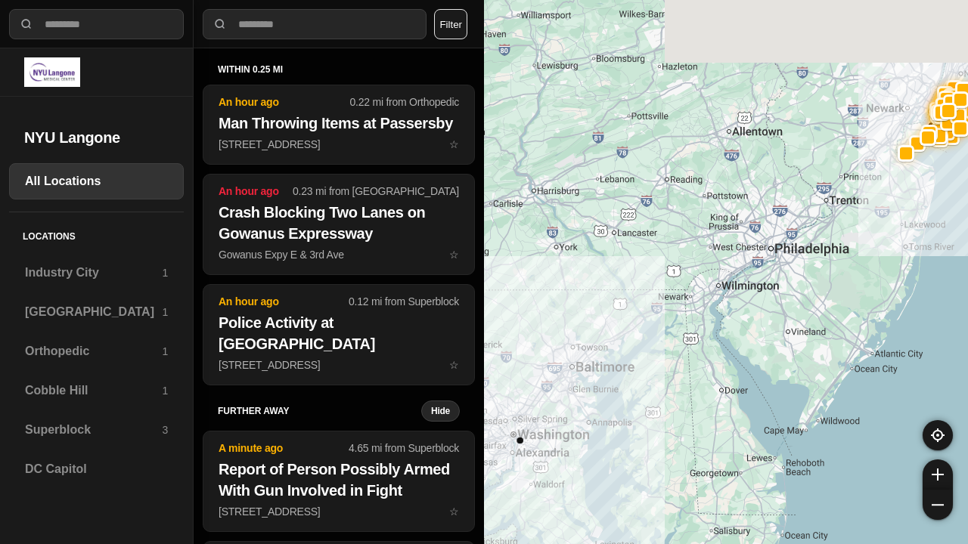
select select "*"
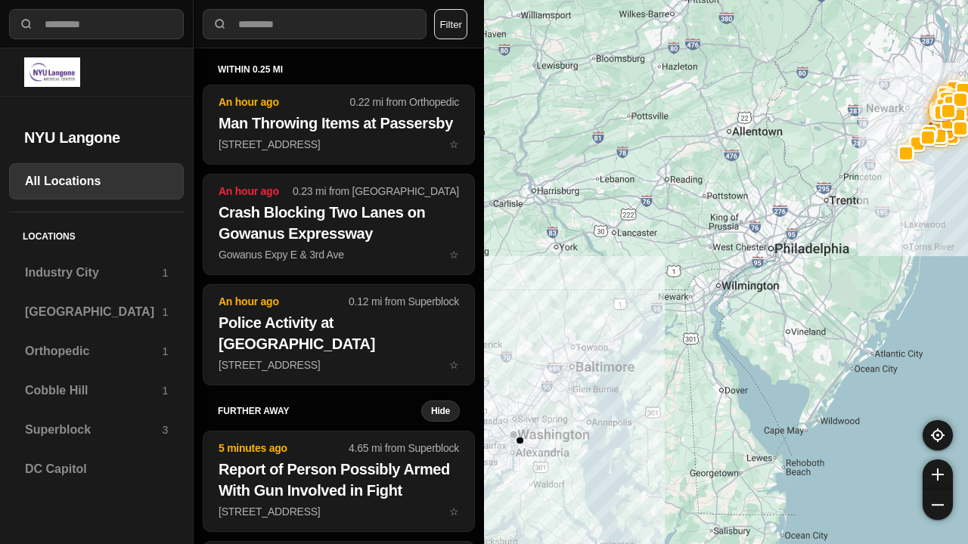
select select "*"
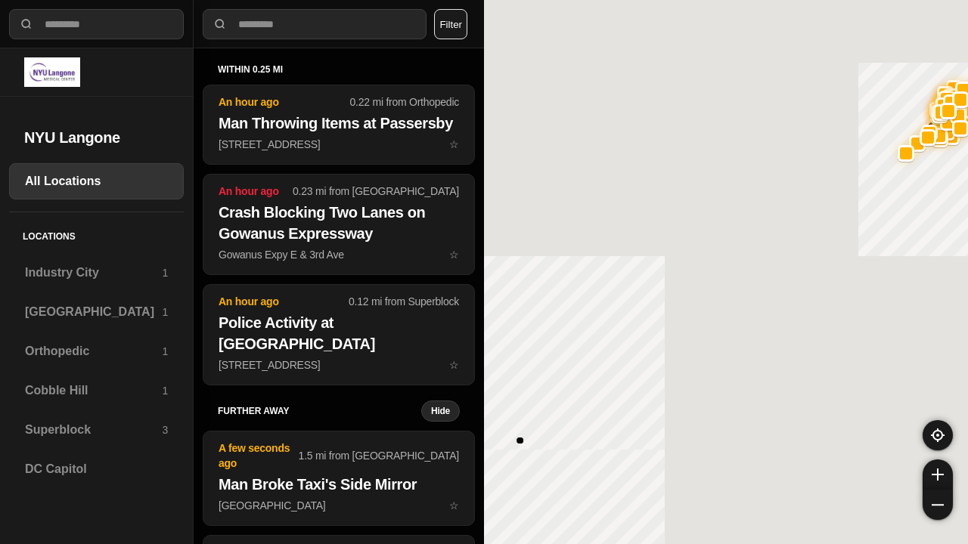
select select "*"
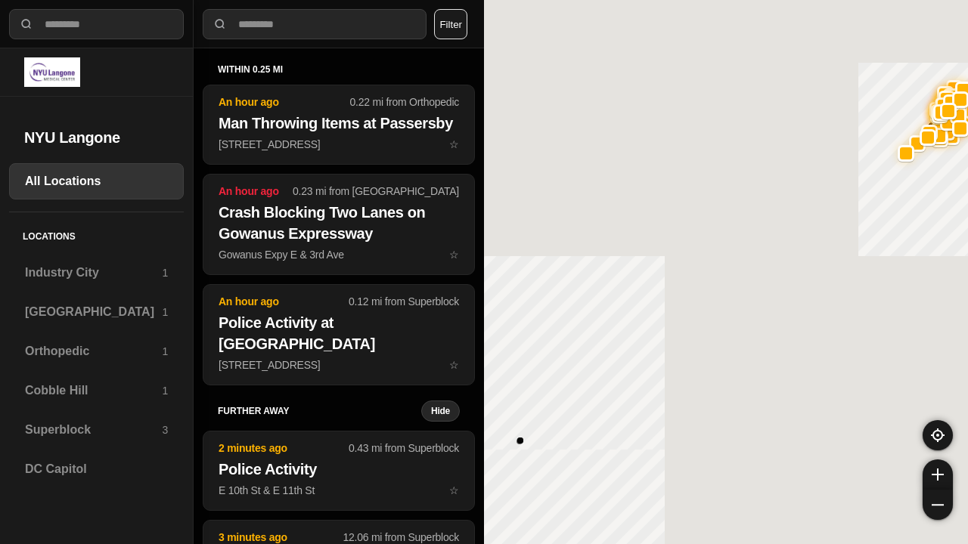
select select "*"
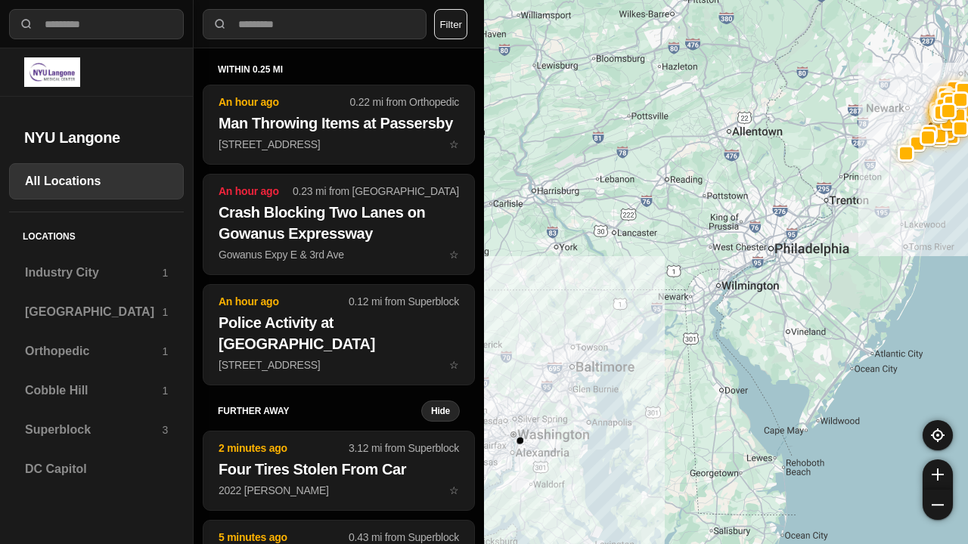
select select "*"
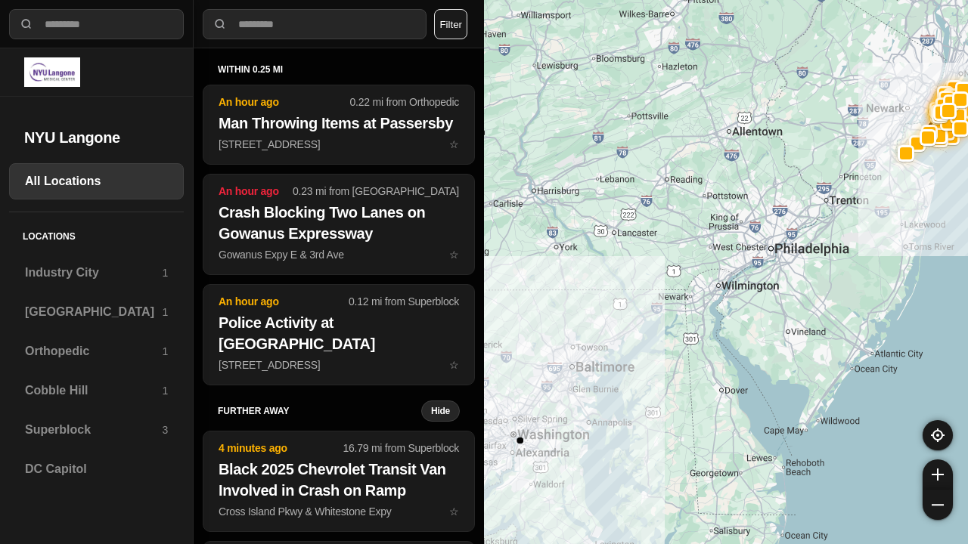
select select "*"
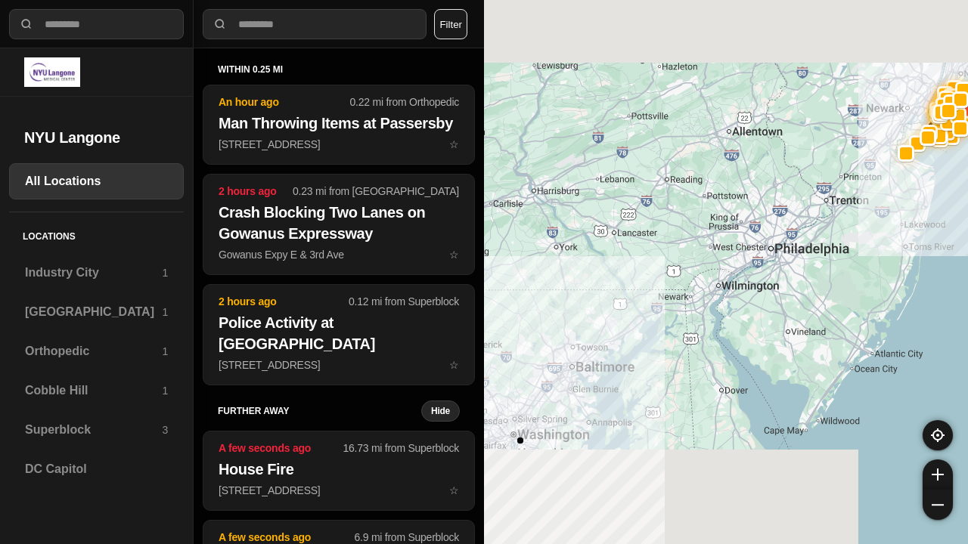
select select "*"
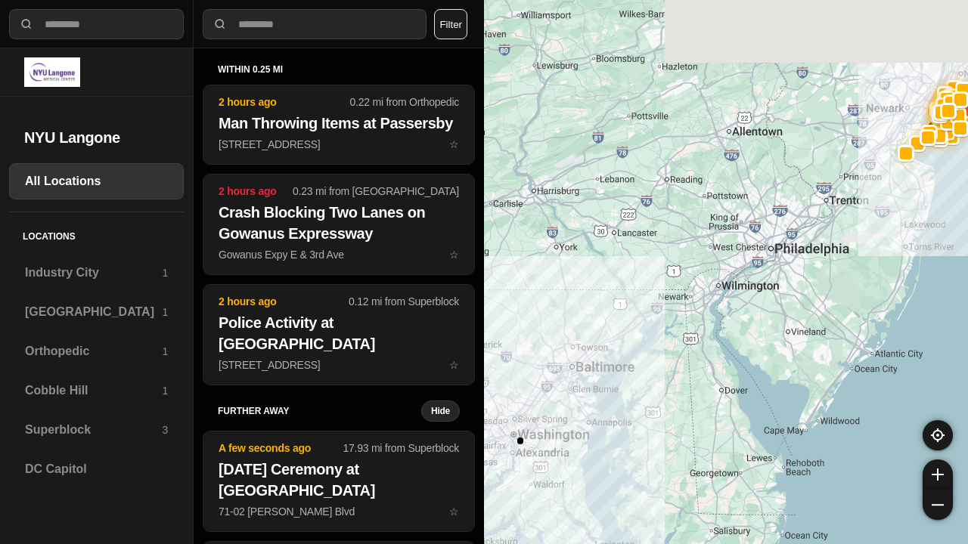
select select "*"
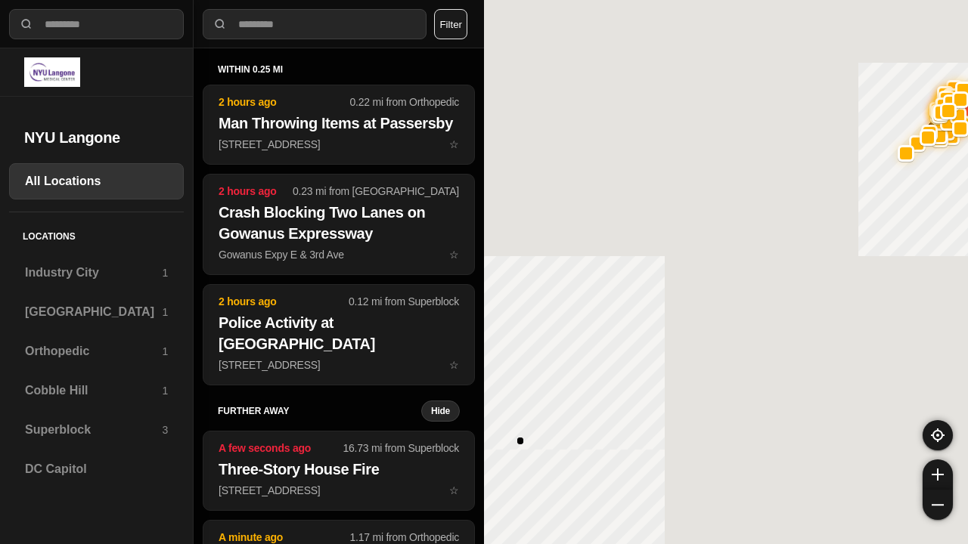
select select "*"
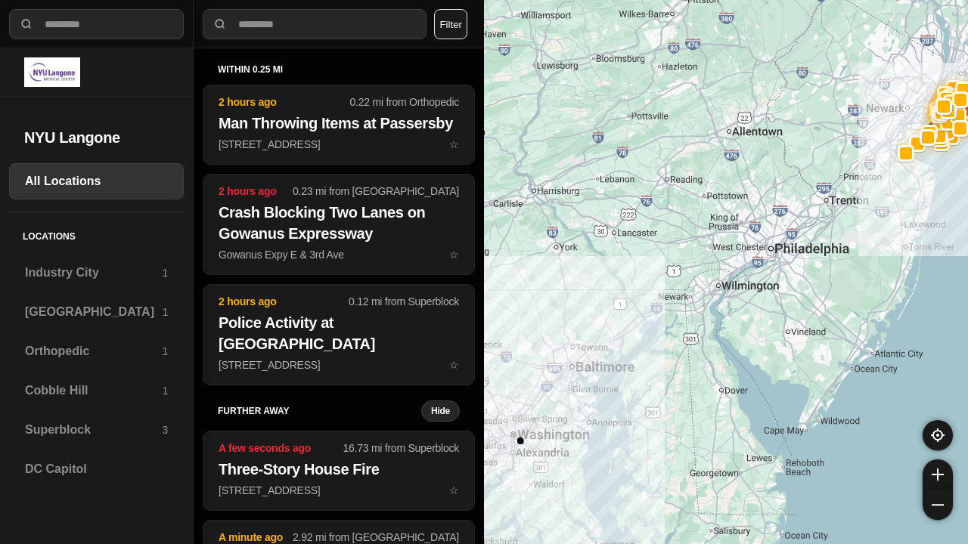
select select "*"
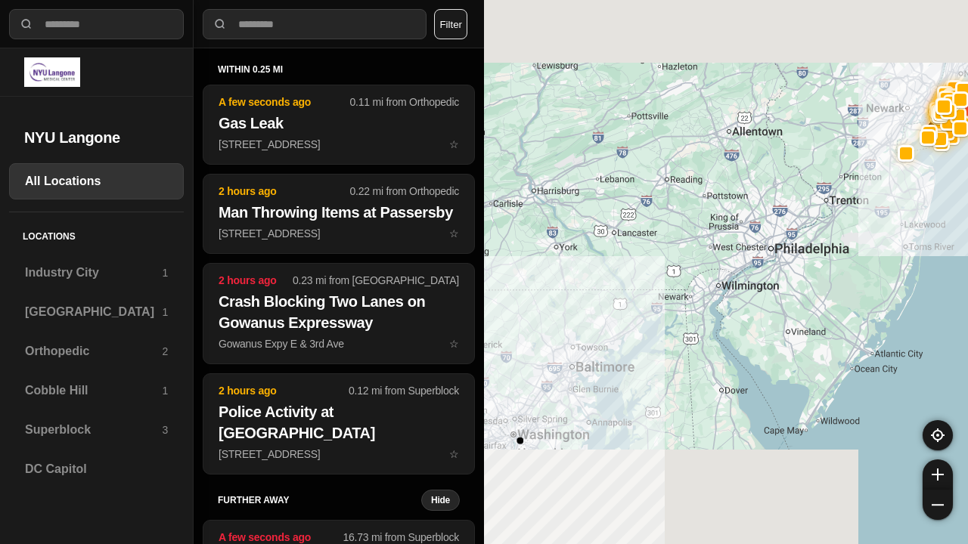
select select "*"
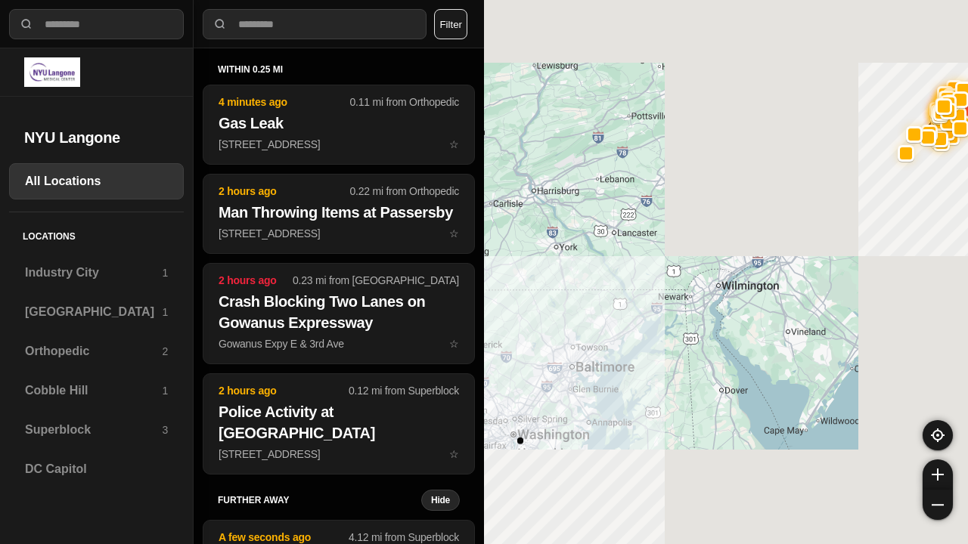
select select "*"
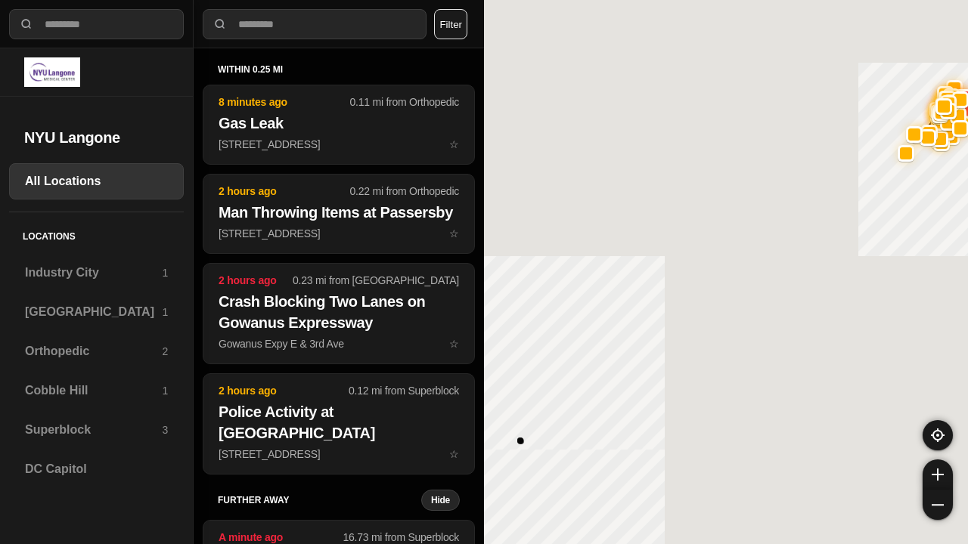
select select "*"
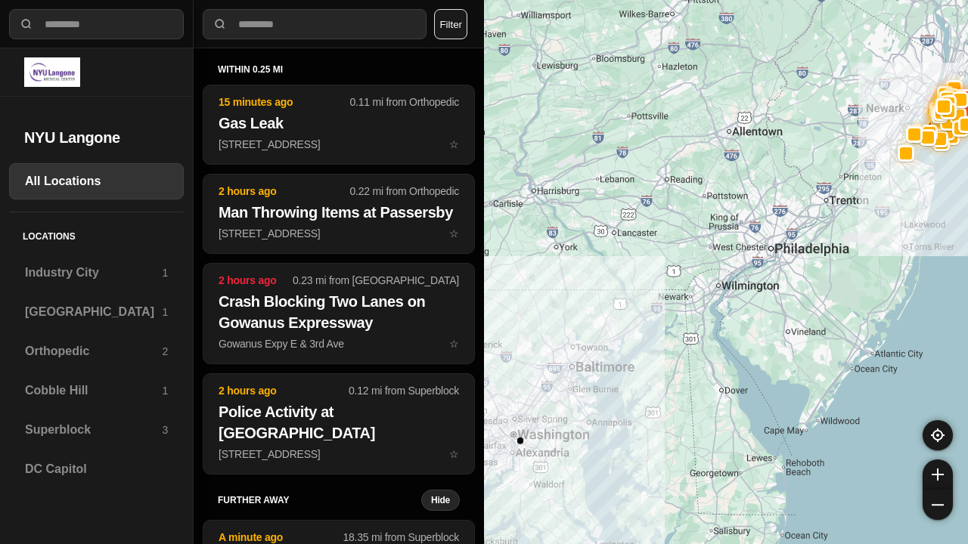
select select "*"
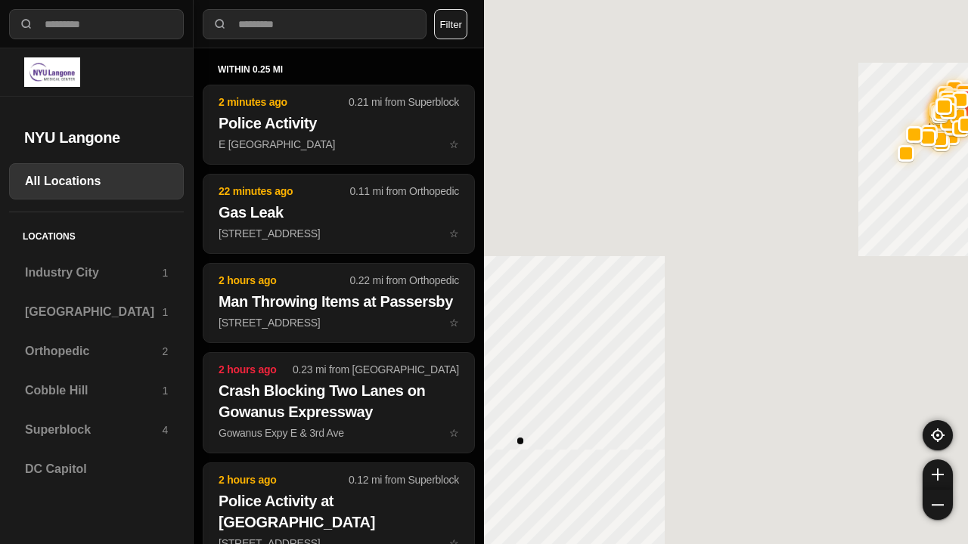
select select "*"
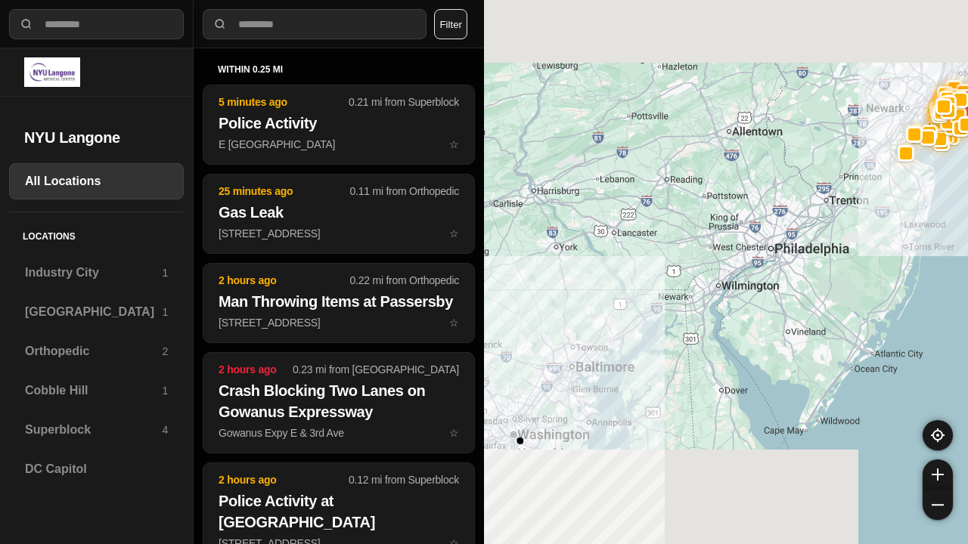
select select "*"
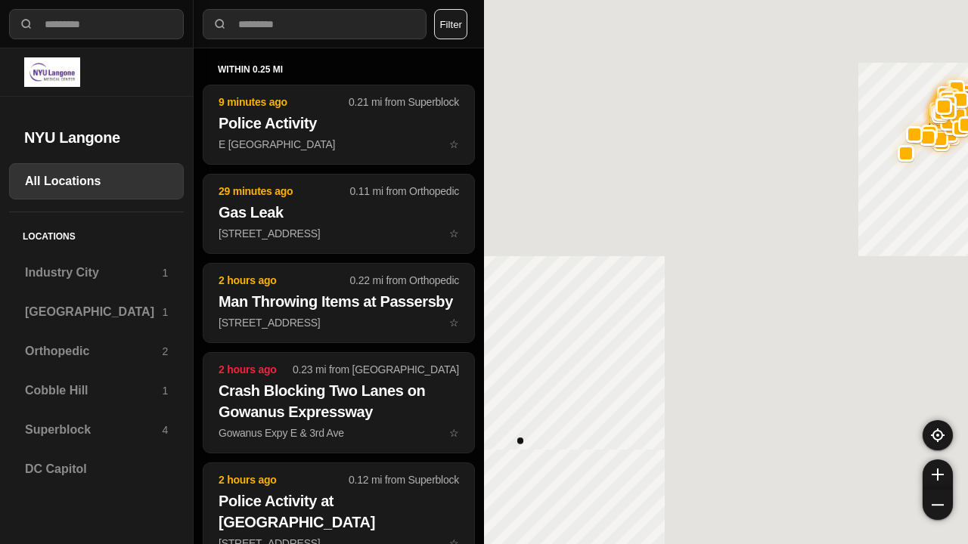
select select "*"
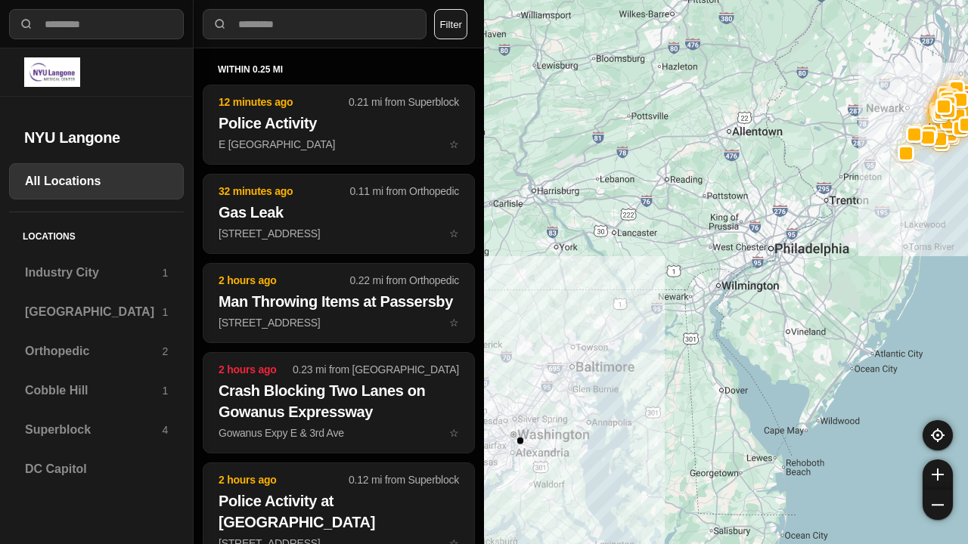
select select "*"
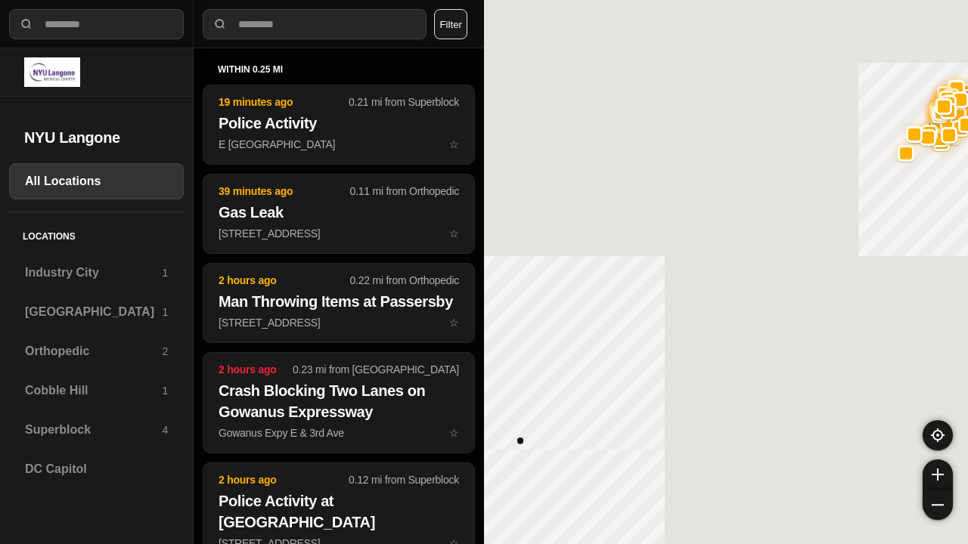
select select "*"
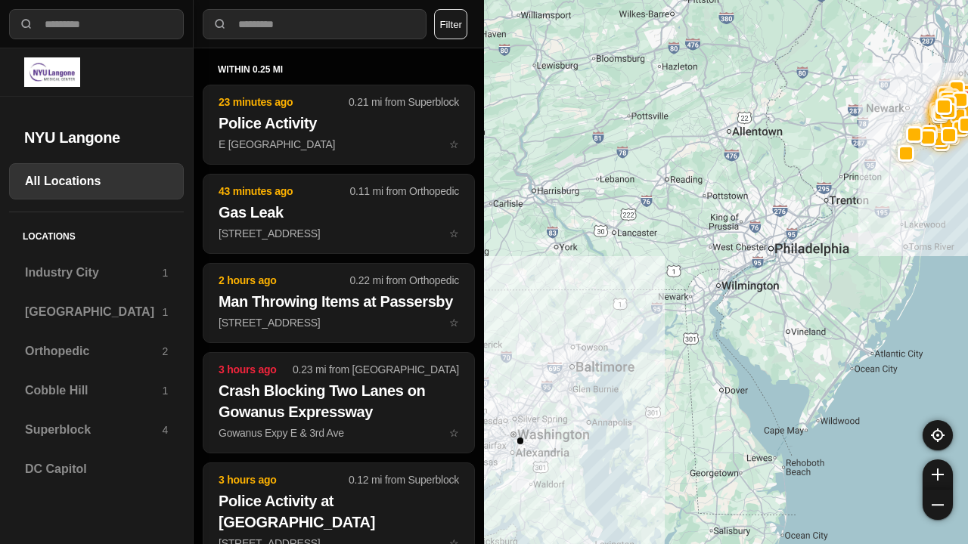
select select "*"
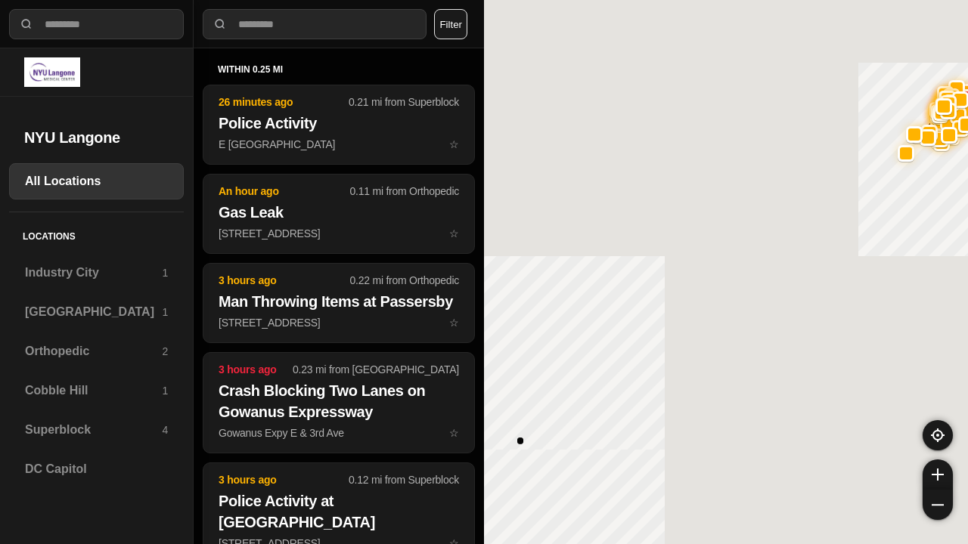
select select "*"
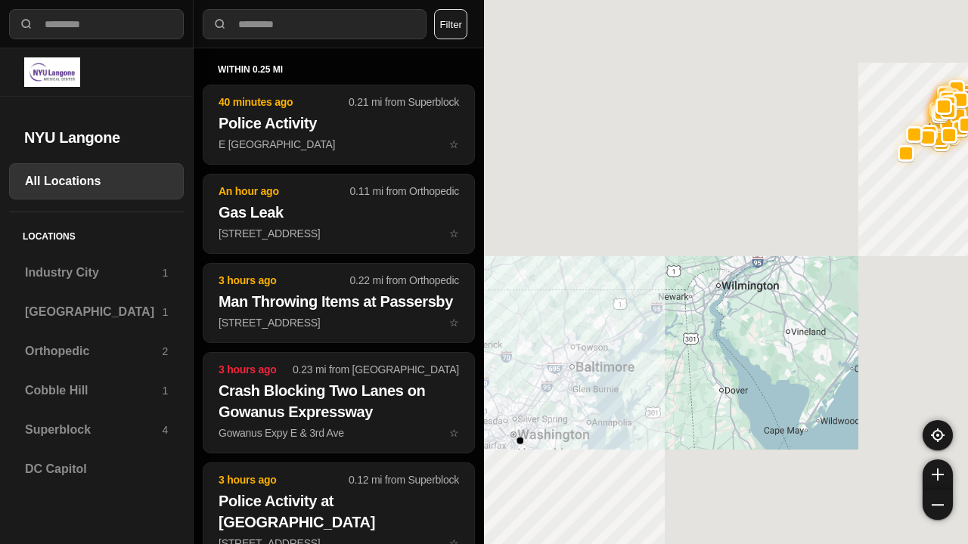
select select "*"
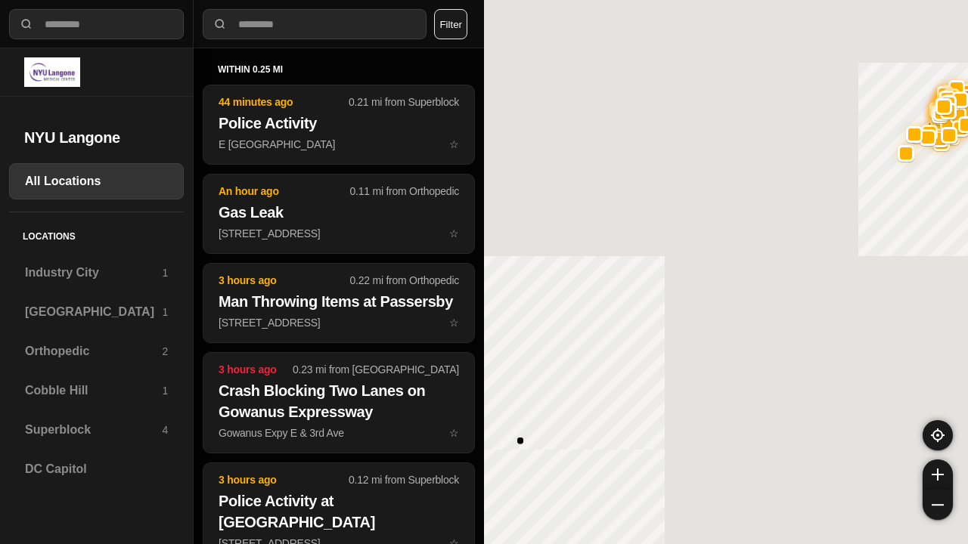
select select "*"
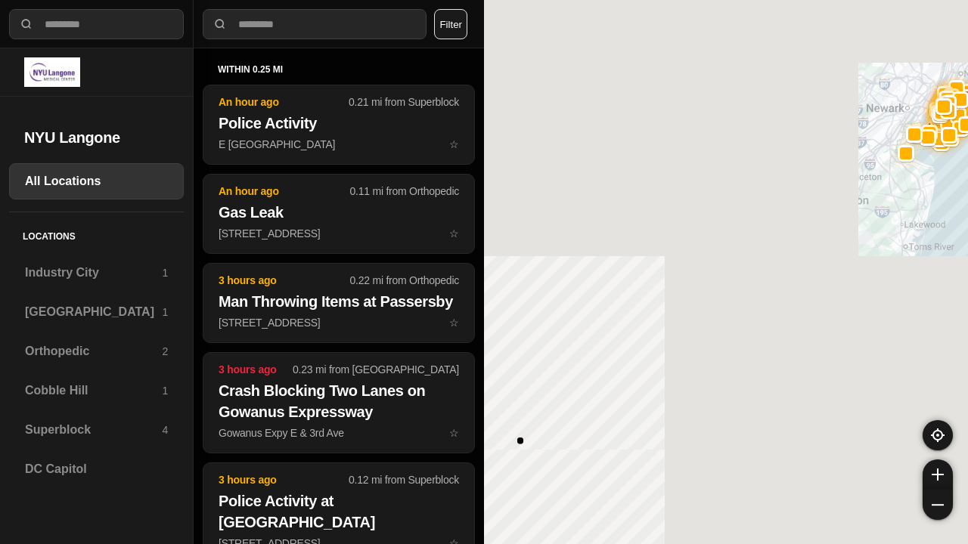
select select "*"
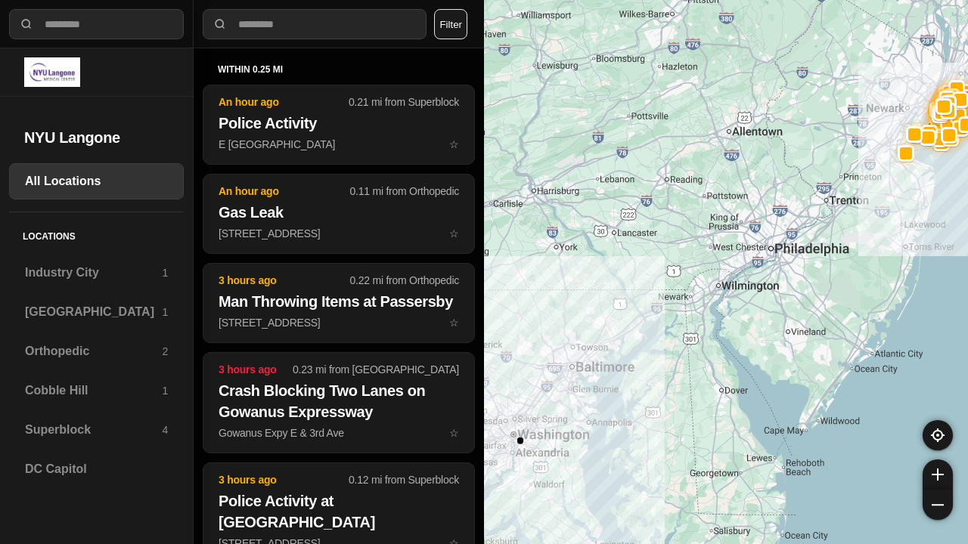
select select "*"
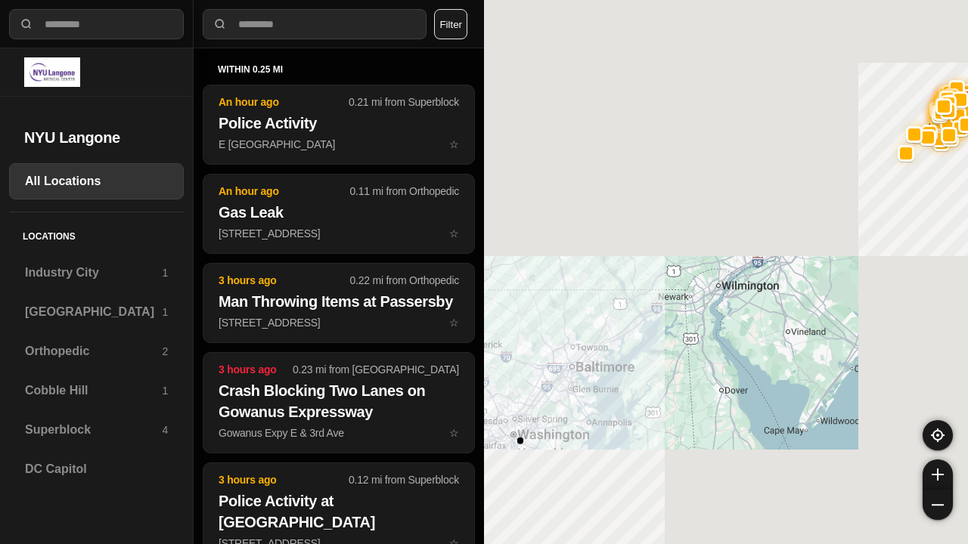
select select "*"
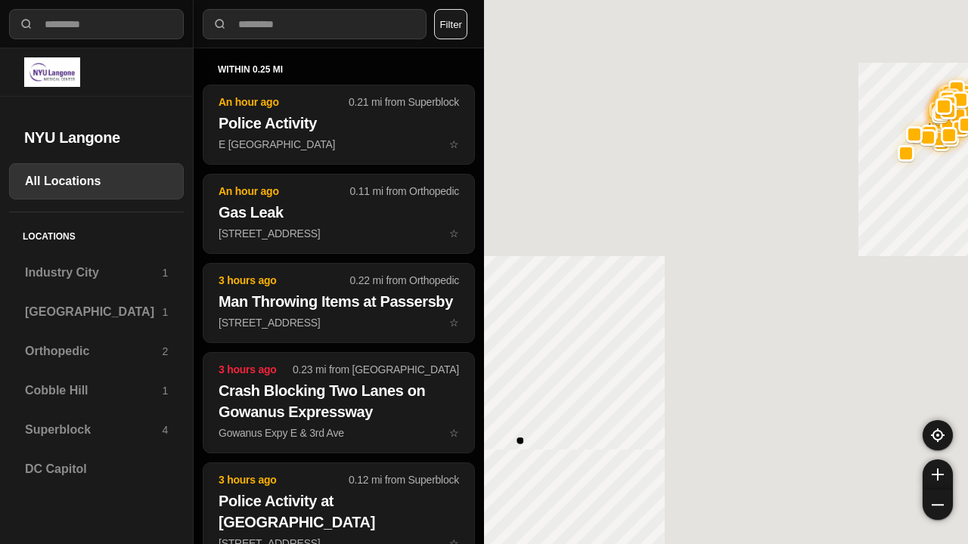
select select "*"
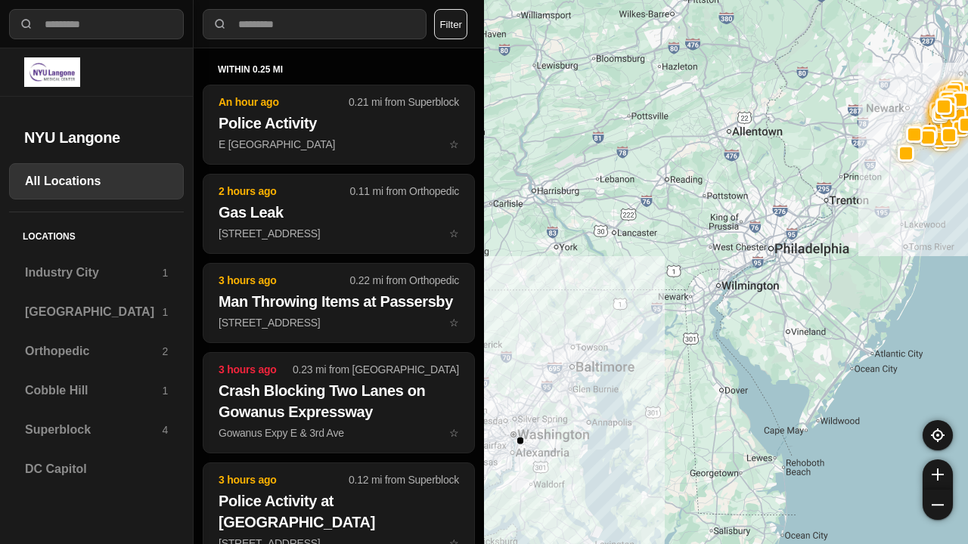
select select "*"
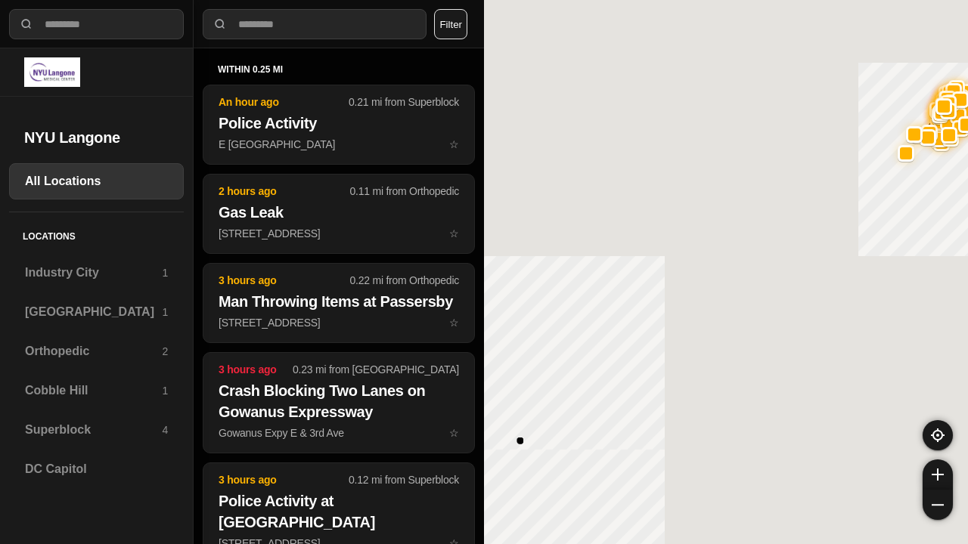
select select "*"
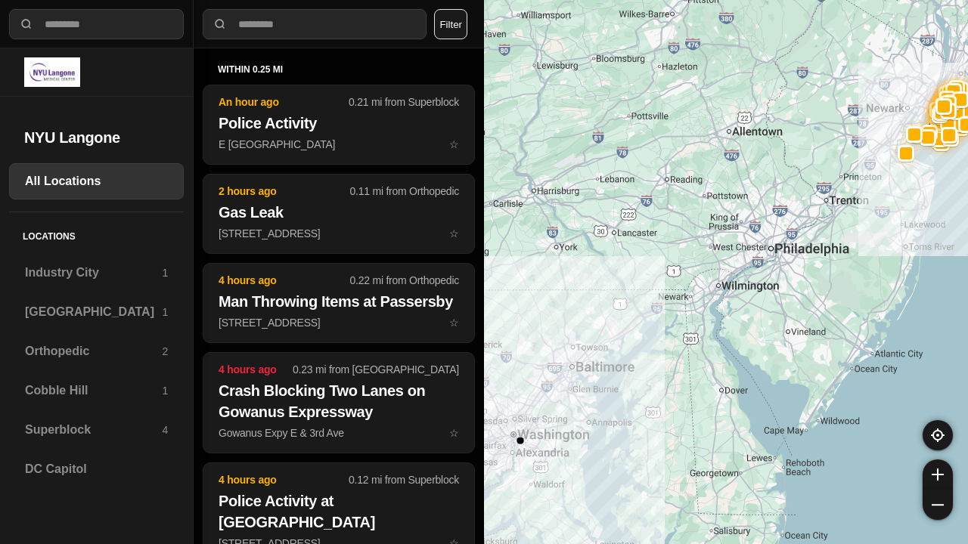
select select "*"
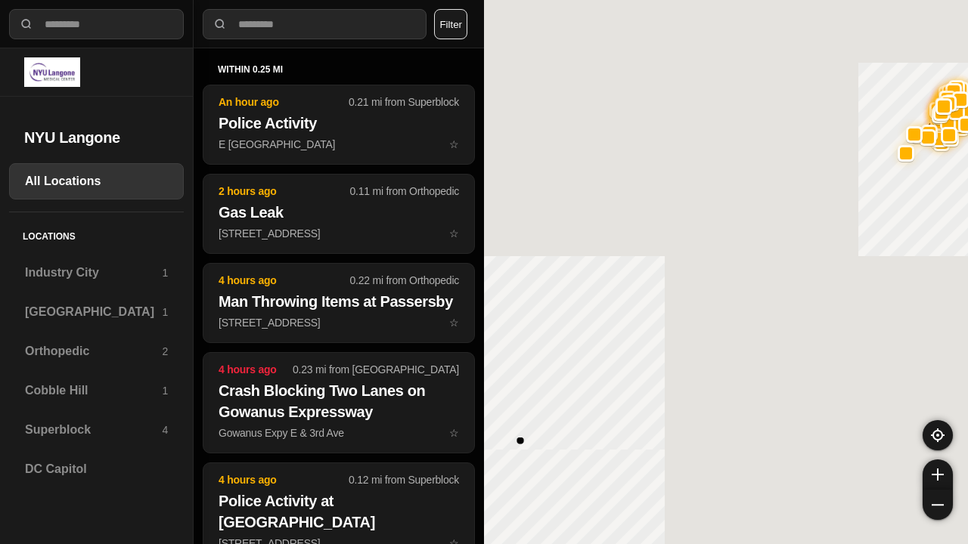
select select "*"
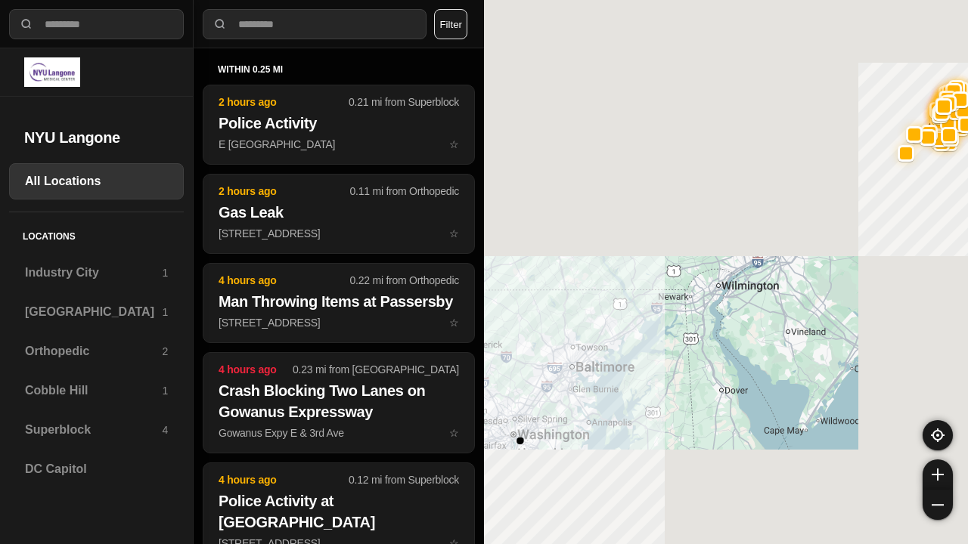
select select "*"
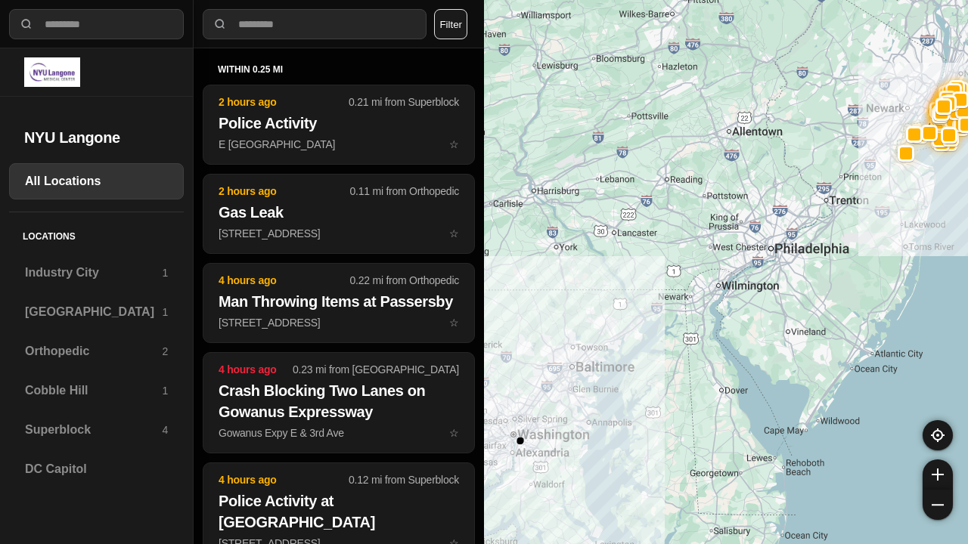
select select "*"
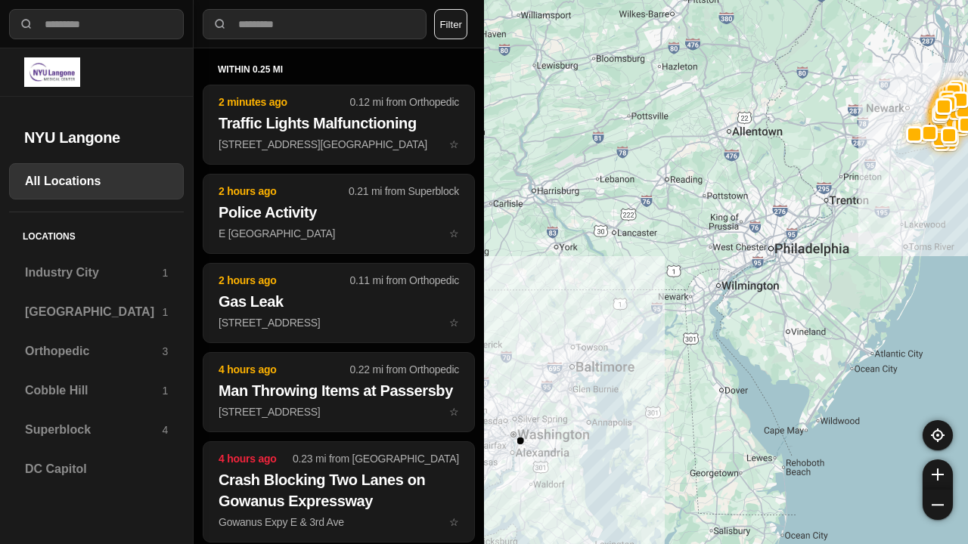
select select "*"
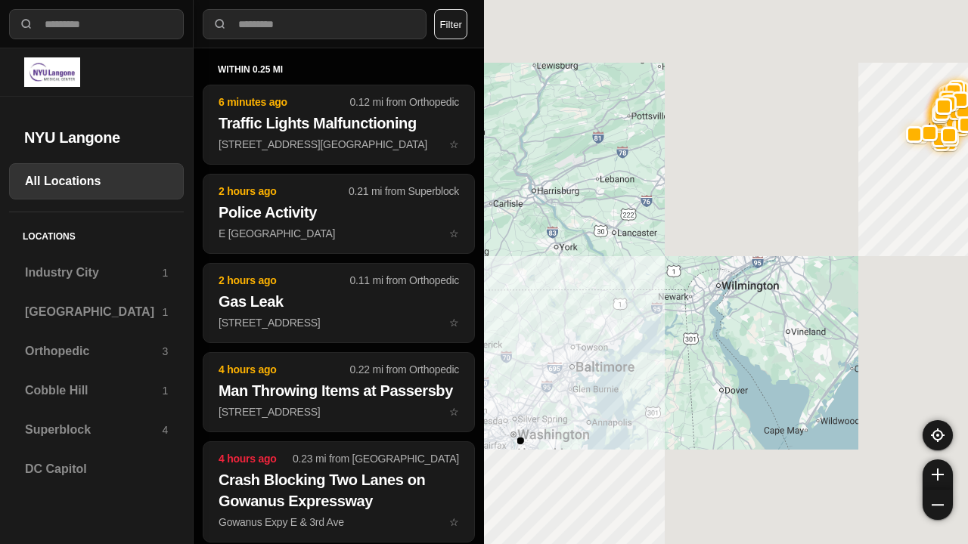
select select "*"
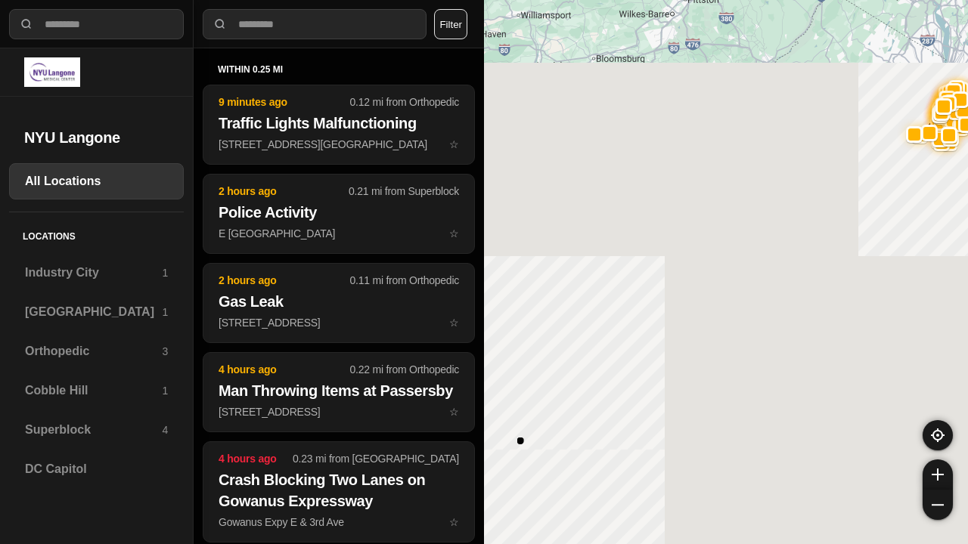
select select "*"
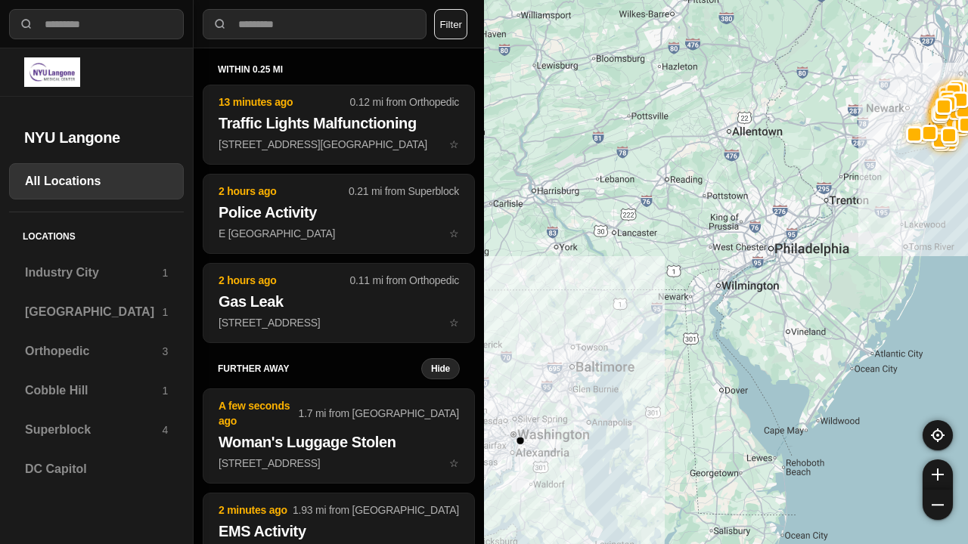
select select "*"
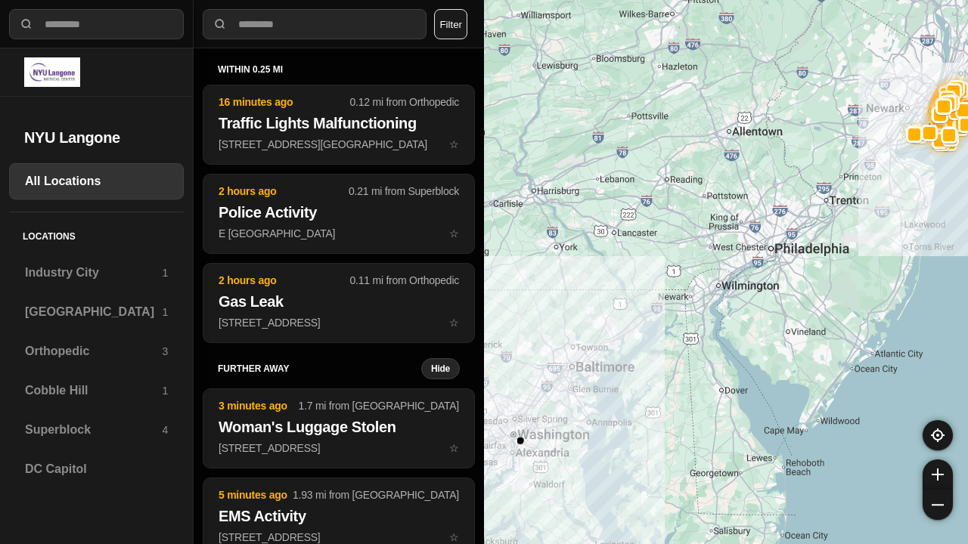
select select "*"
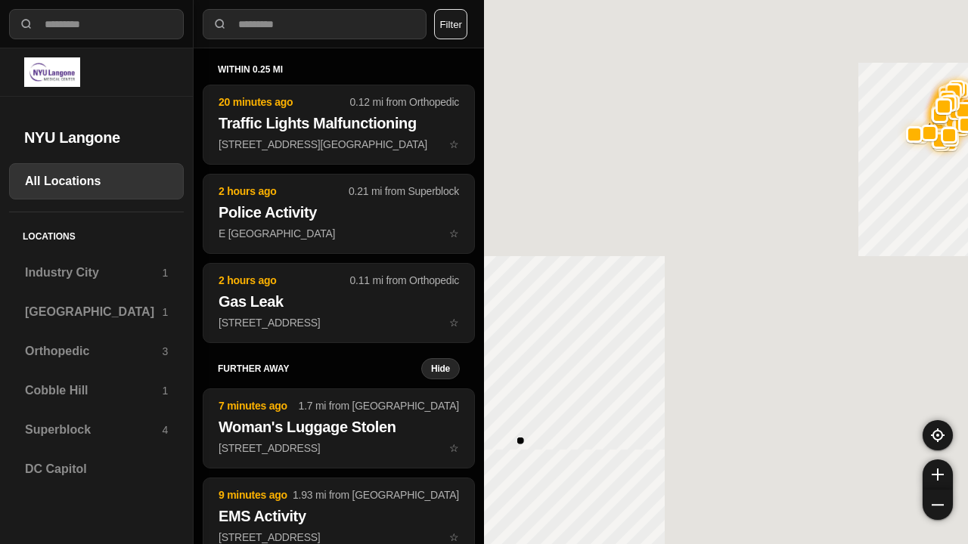
select select "*"
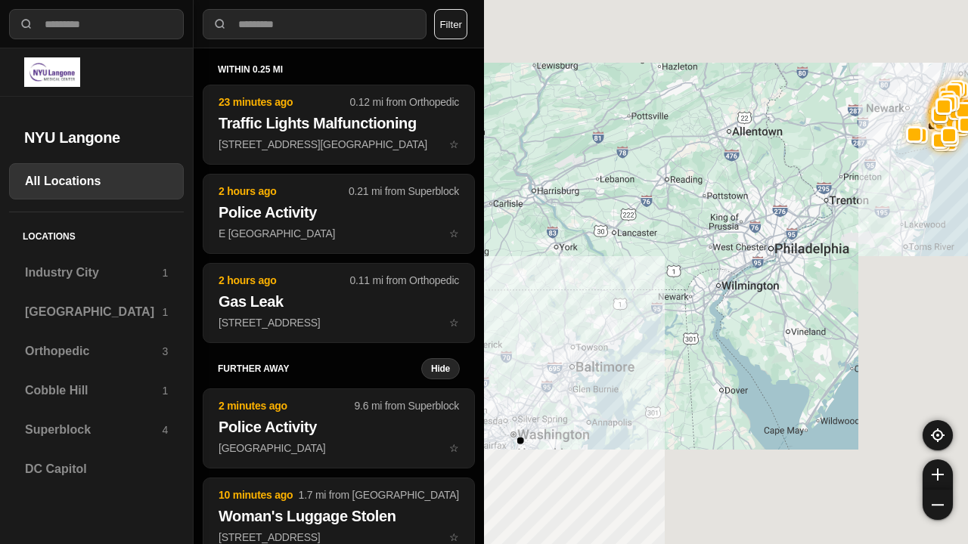
select select "*"
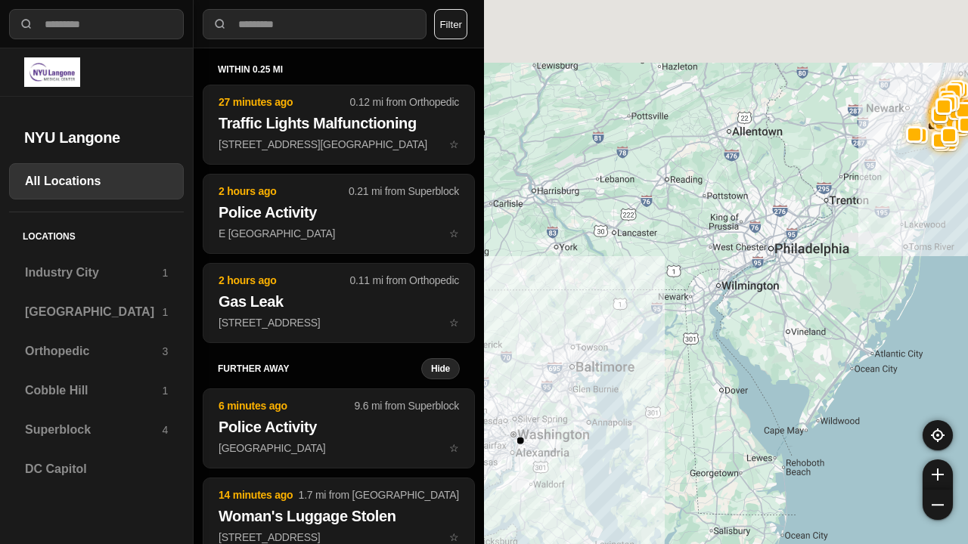
select select "*"
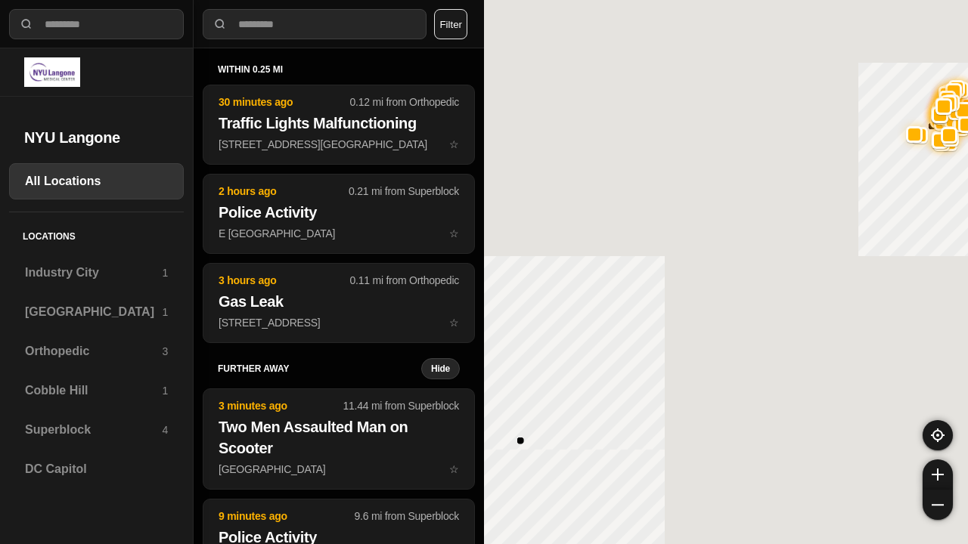
select select "*"
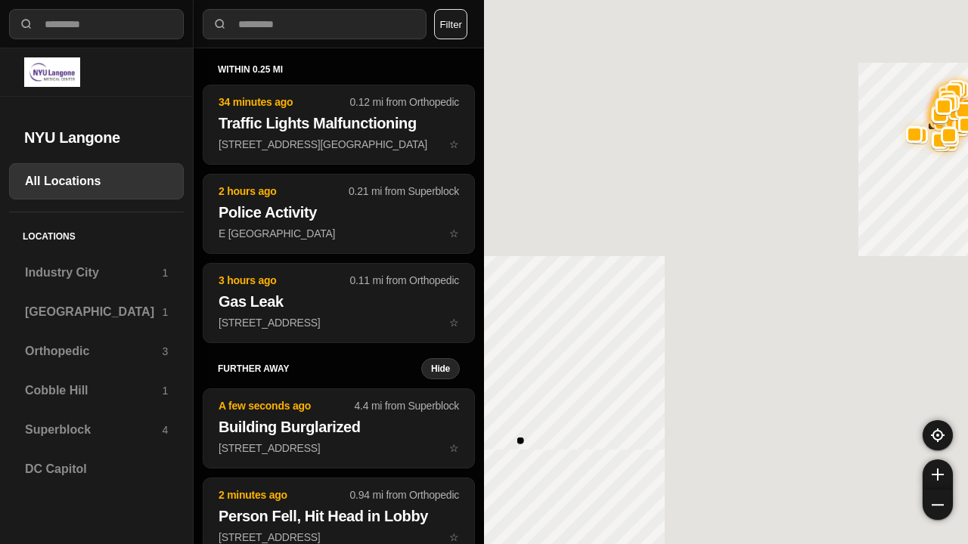
select select "*"
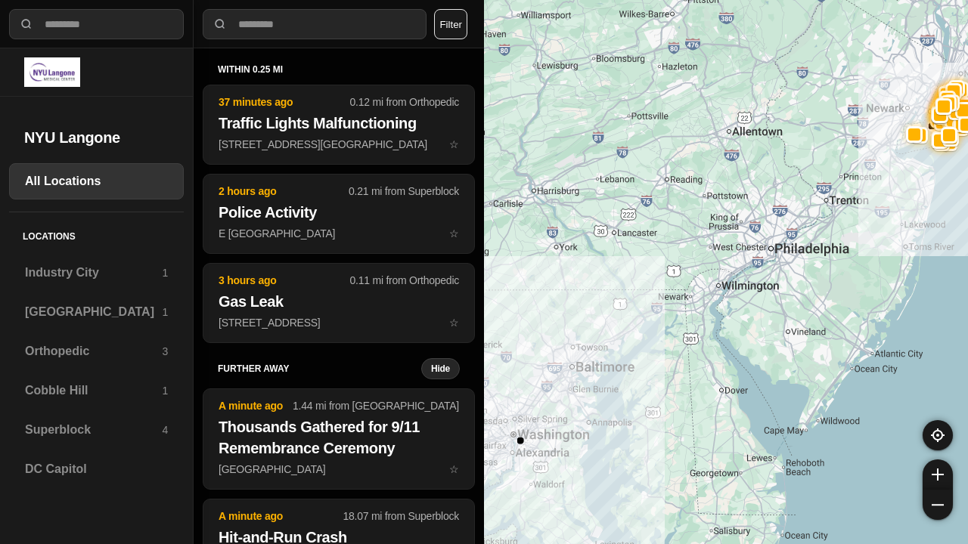
select select "*"
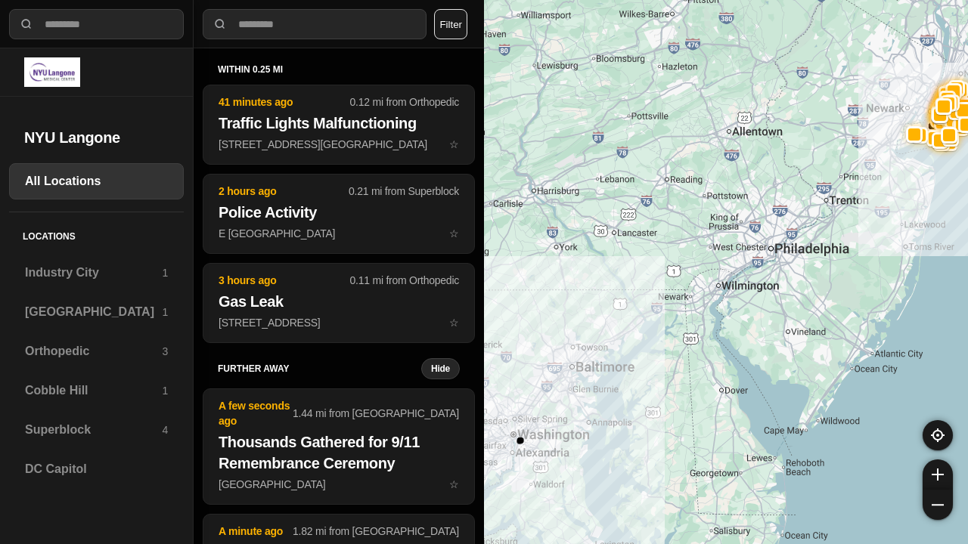
select select "*"
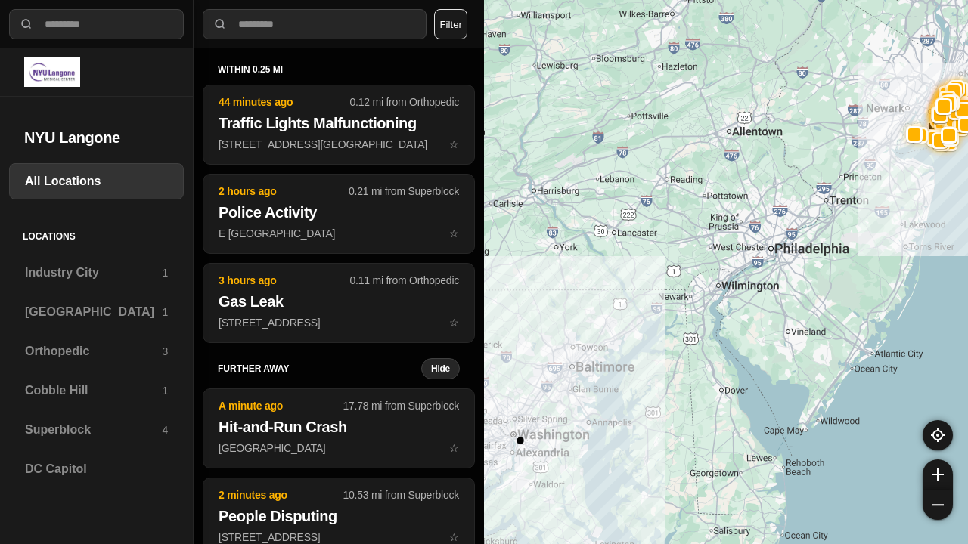
select select "*"
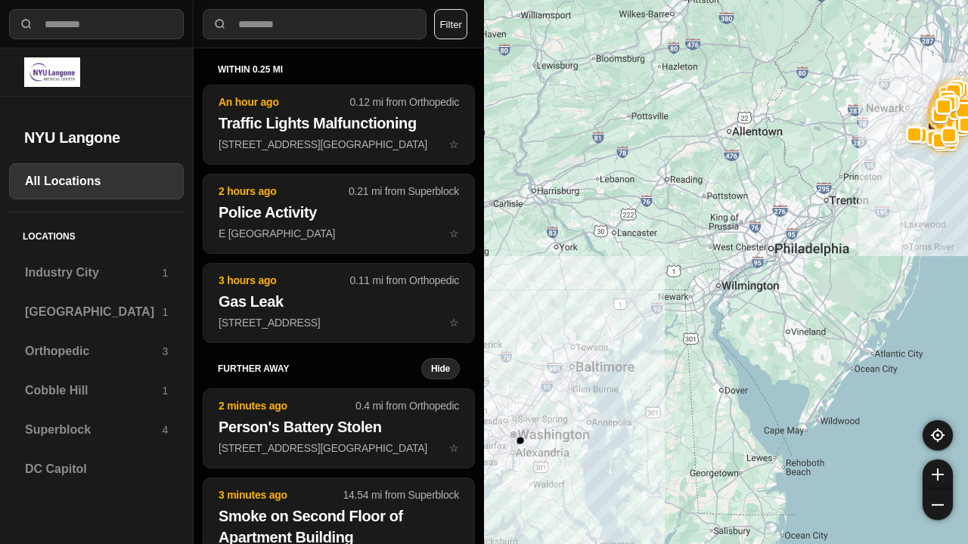
select select "*"
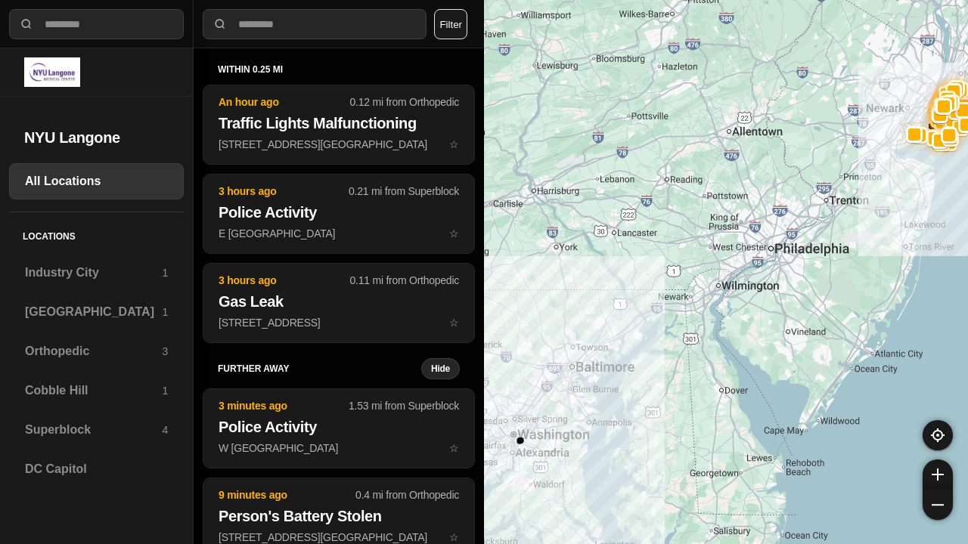
select select "*"
